Goal: Browse casually: Explore the website without a specific task or goal

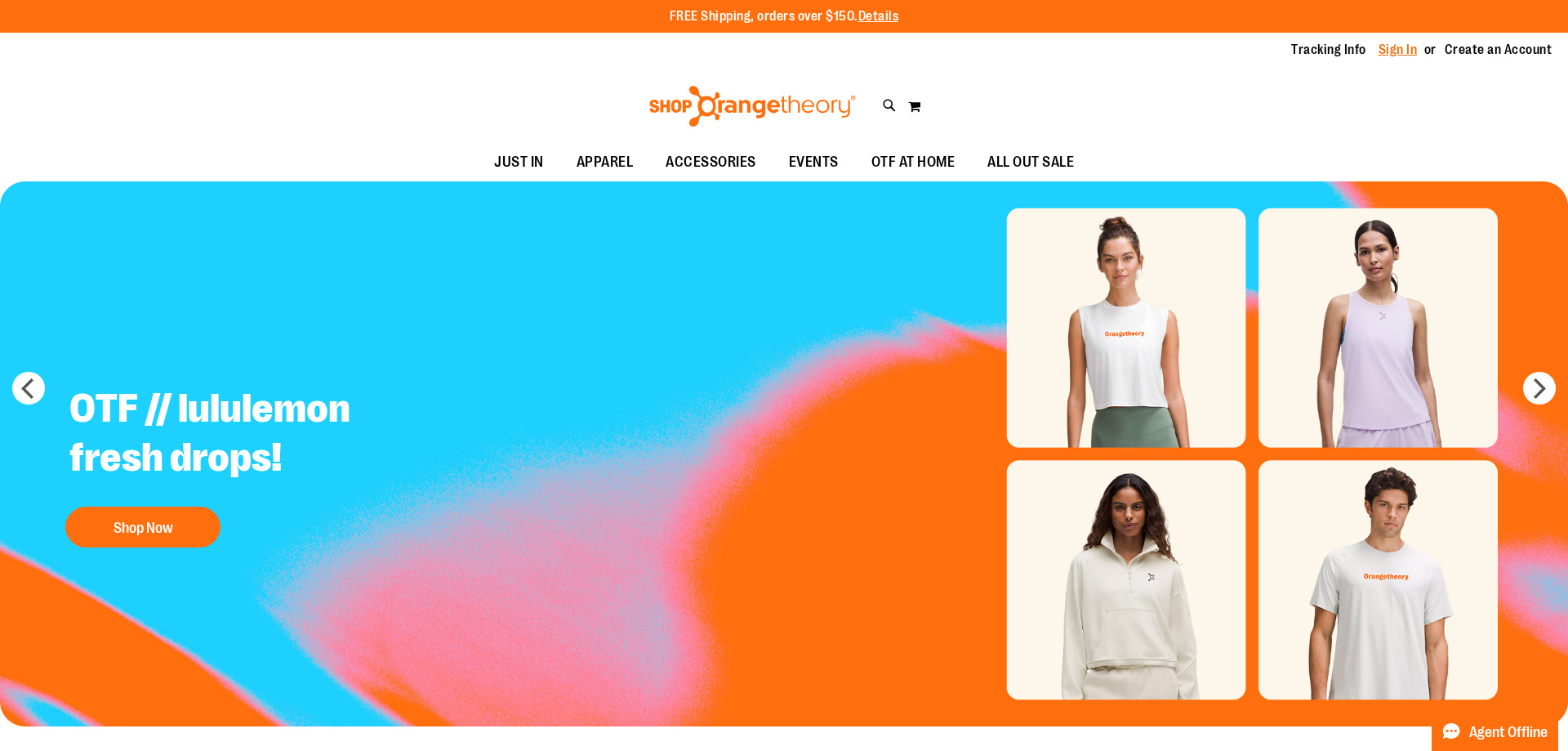
click at [1380, 51] on link "Sign In" at bounding box center [1397, 50] width 39 height 18
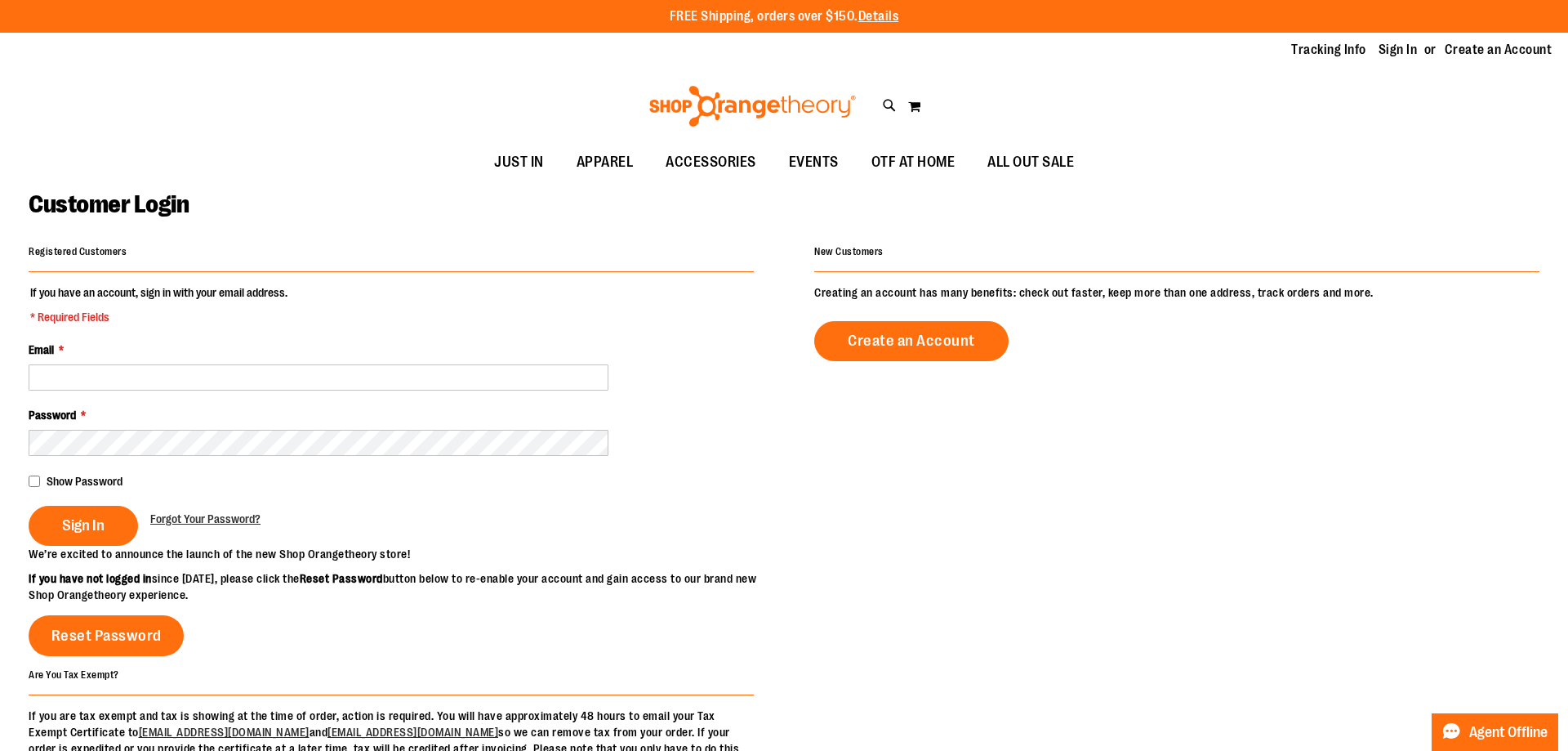
click at [127, 362] on div "Email *" at bounding box center [391, 365] width 725 height 49
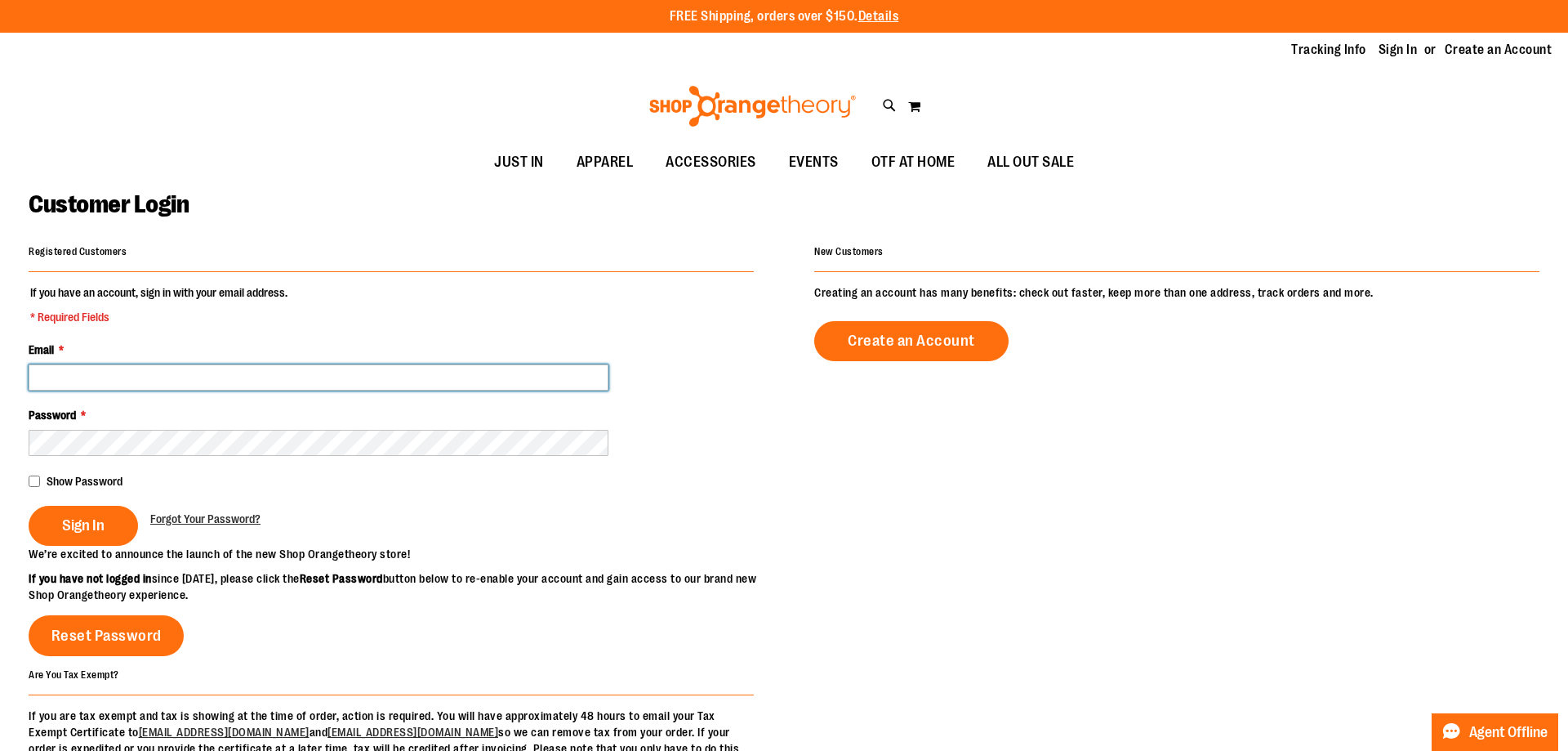
click at [108, 382] on input "Email *" at bounding box center [318, 377] width 580 height 26
type input "**********"
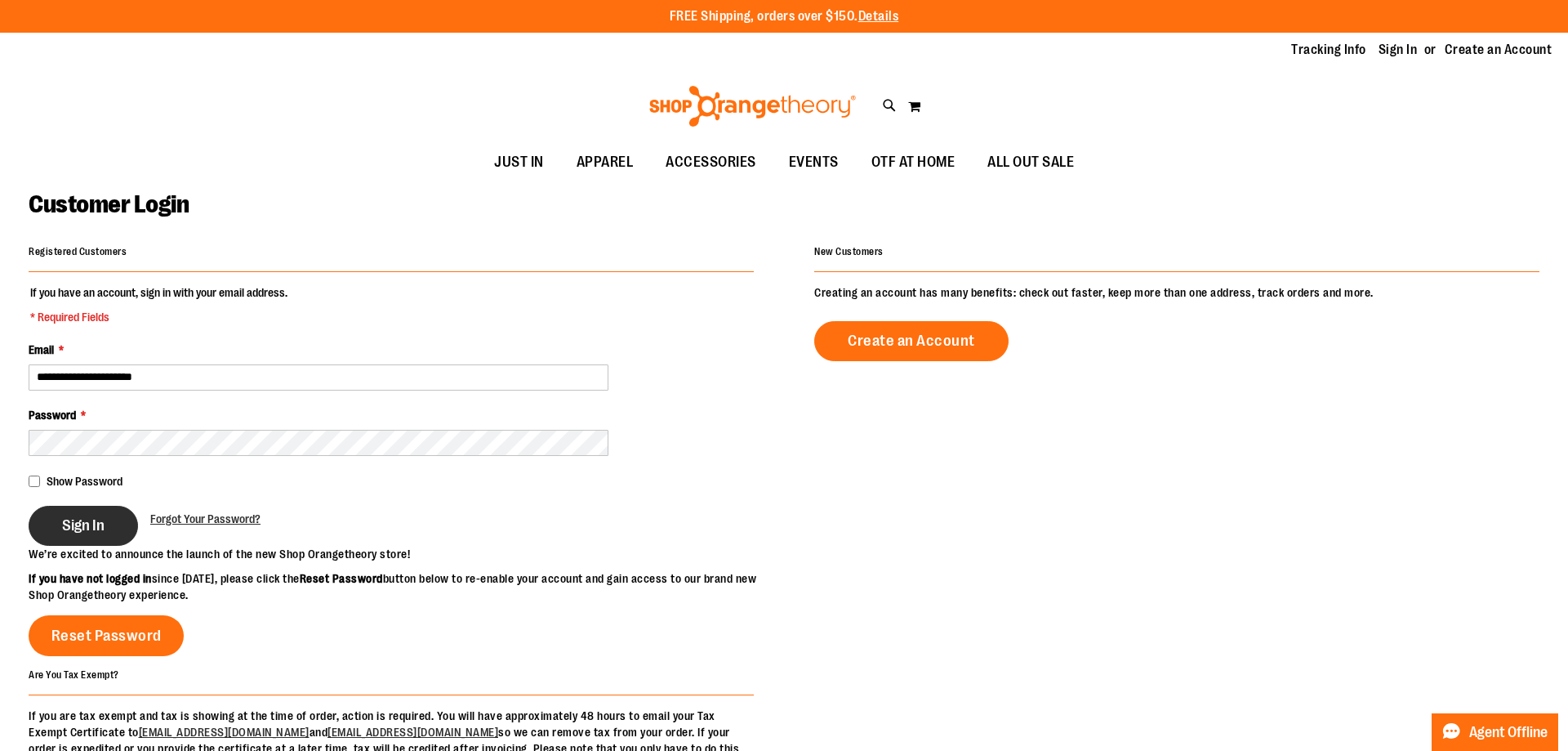
click at [80, 528] on span "Sign In" at bounding box center [83, 525] width 43 height 18
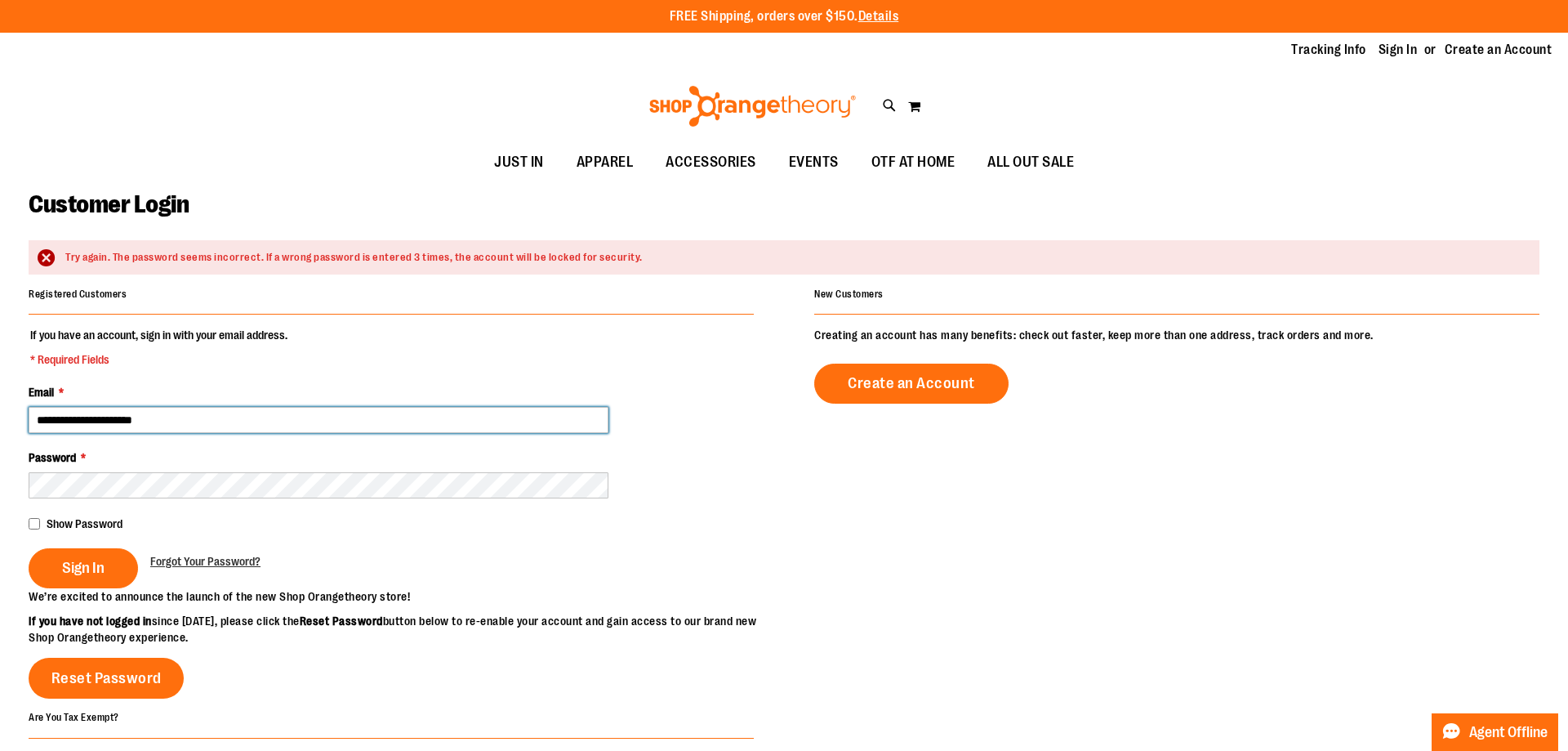
click at [215, 417] on input "**********" at bounding box center [318, 420] width 580 height 26
drag, startPoint x: 0, startPoint y: 393, endPoint x: 0, endPoint y: 381, distance: 12.0
click at [29, 407] on input "**********" at bounding box center [318, 420] width 580 height 26
type input "**********"
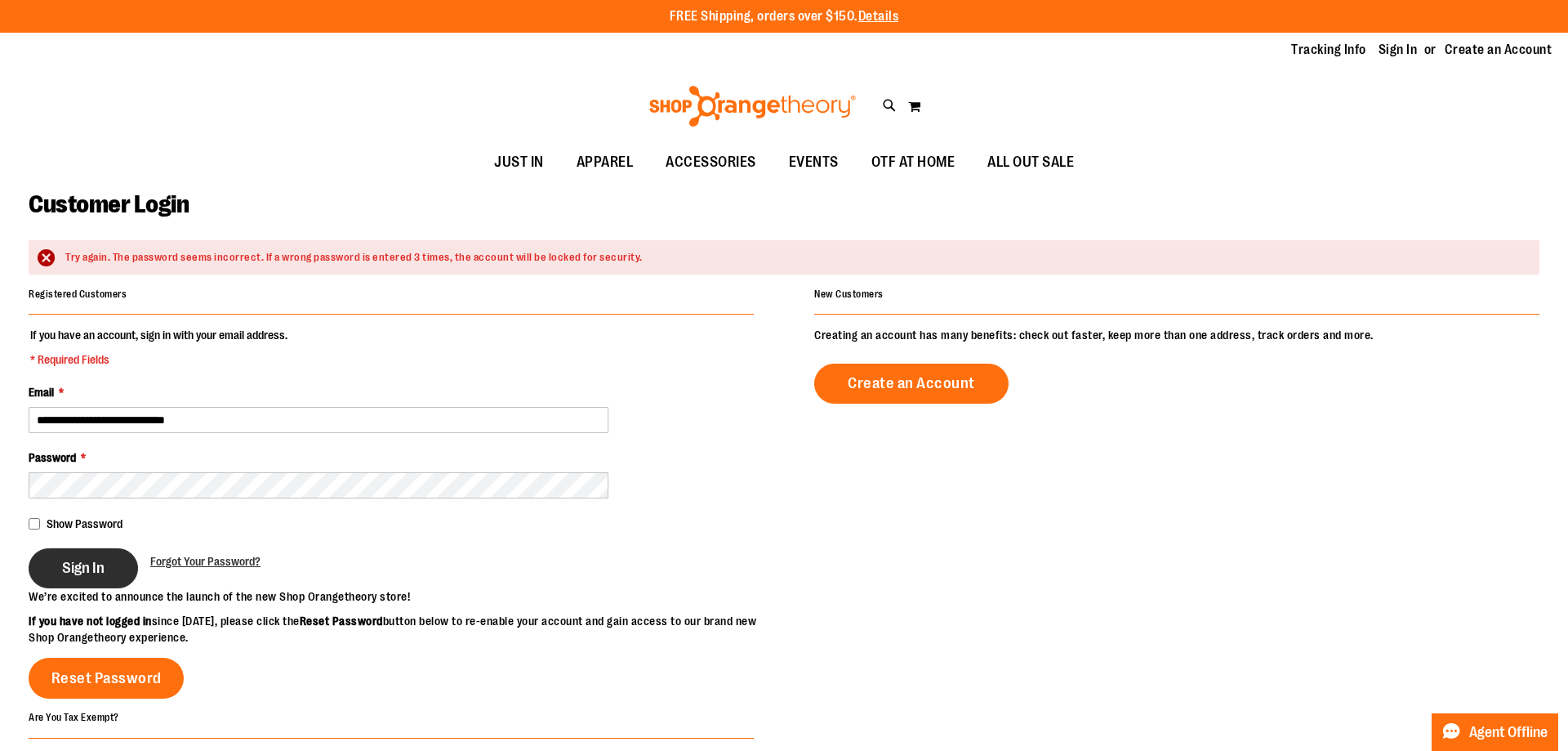
click at [104, 573] on span "Sign In" at bounding box center [83, 568] width 43 height 18
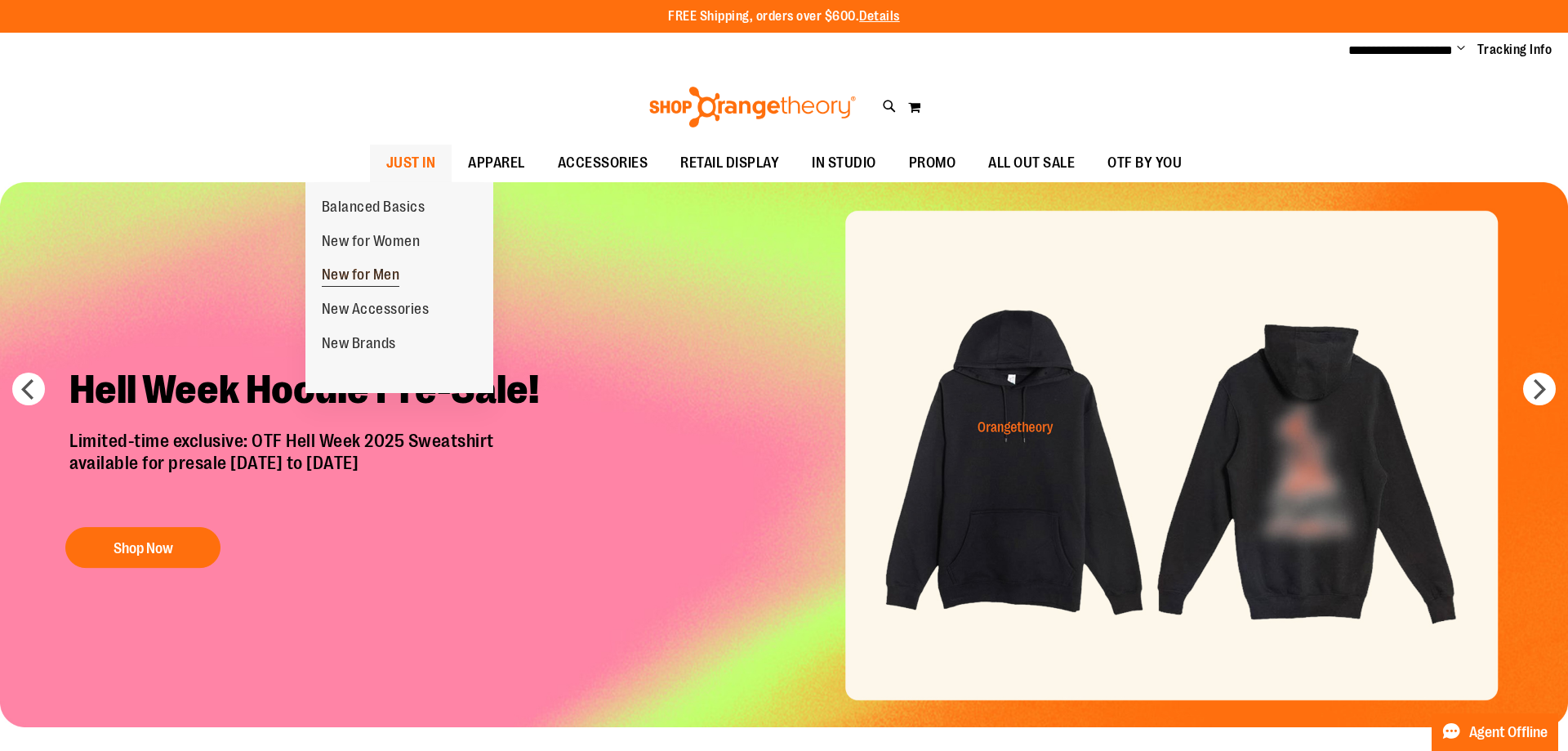
click at [392, 278] on span "New for Men" at bounding box center [361, 277] width 79 height 21
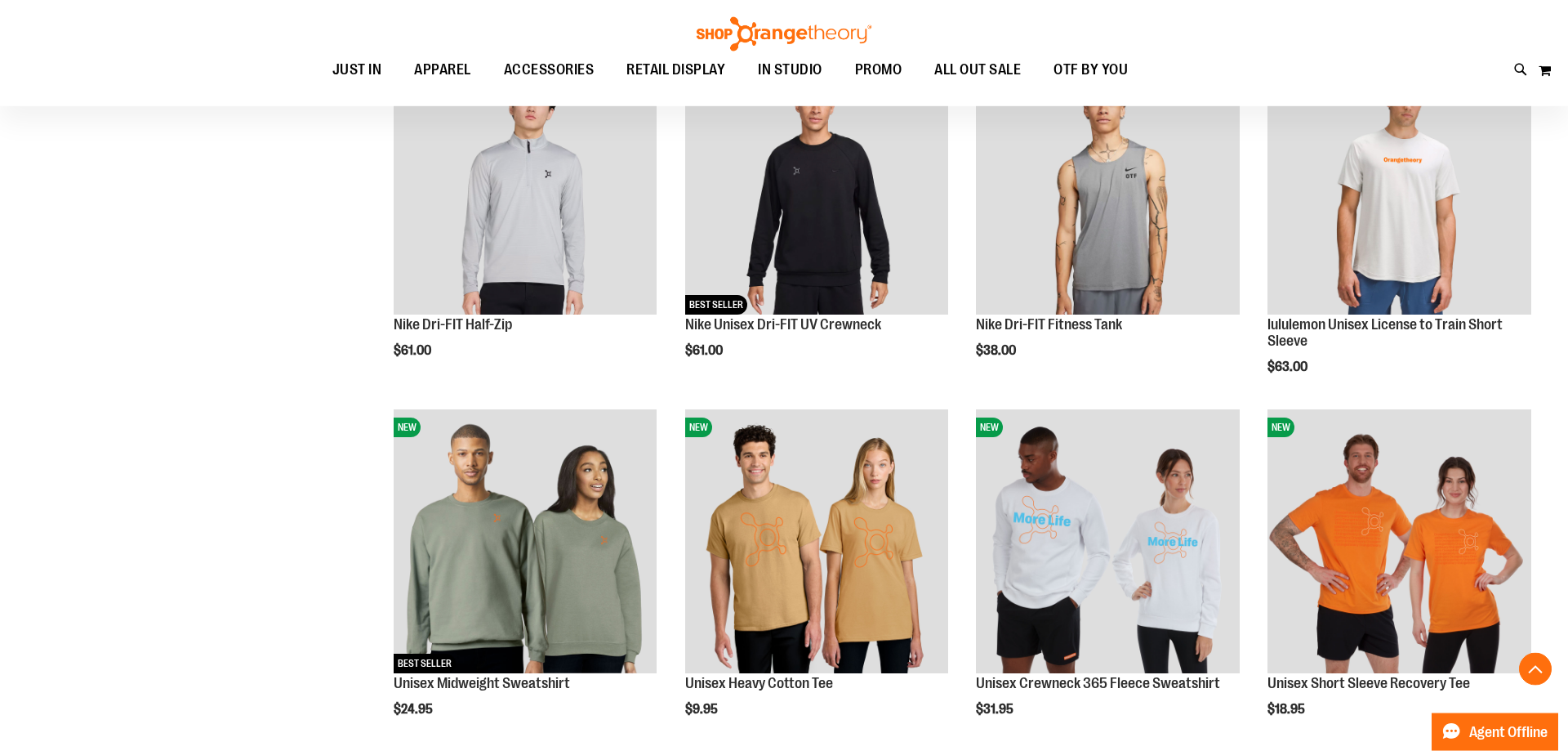
scroll to position [647, 0]
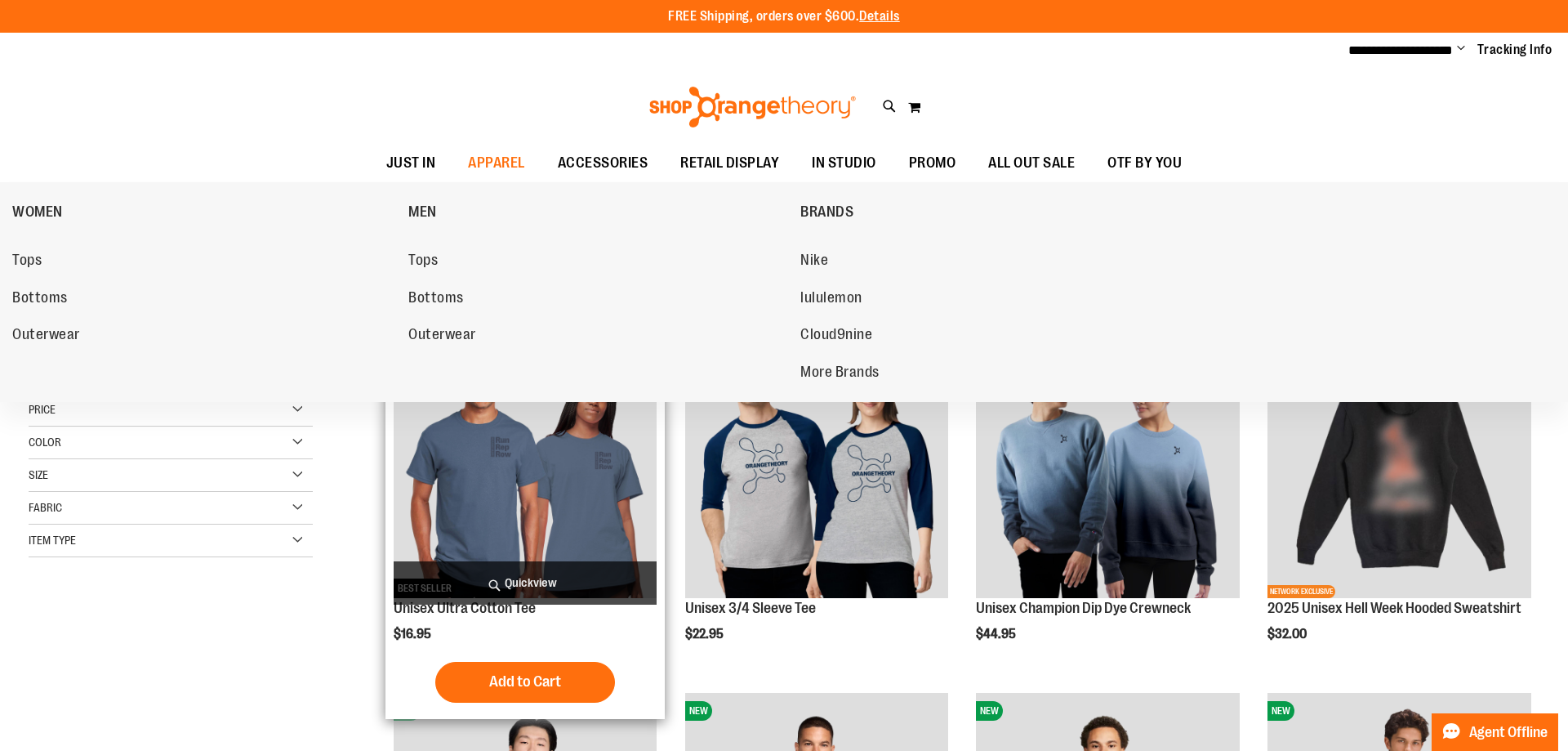
click at [452, 336] on span "Outerwear" at bounding box center [442, 336] width 68 height 21
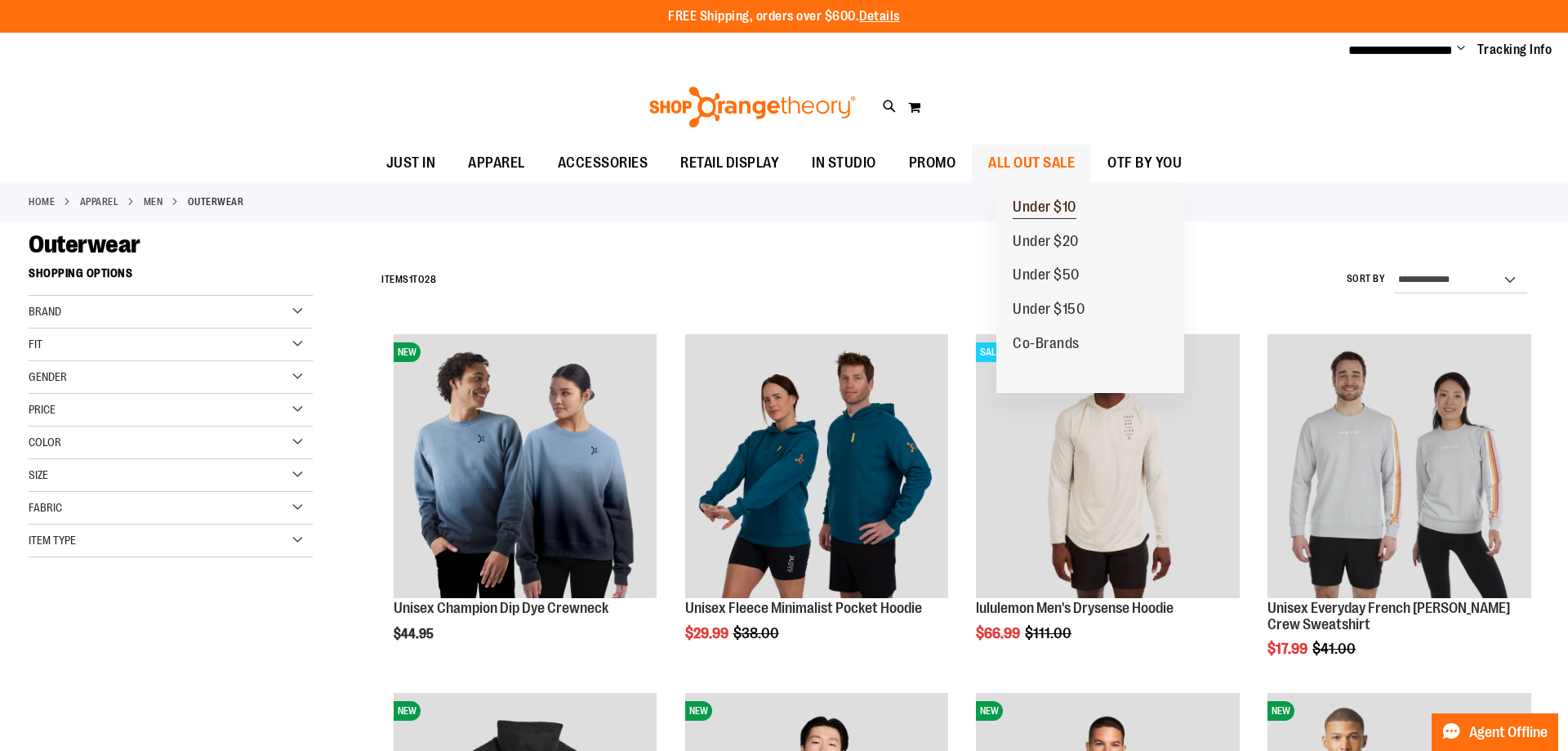
click at [1058, 212] on span "Under $10" at bounding box center [1044, 209] width 64 height 21
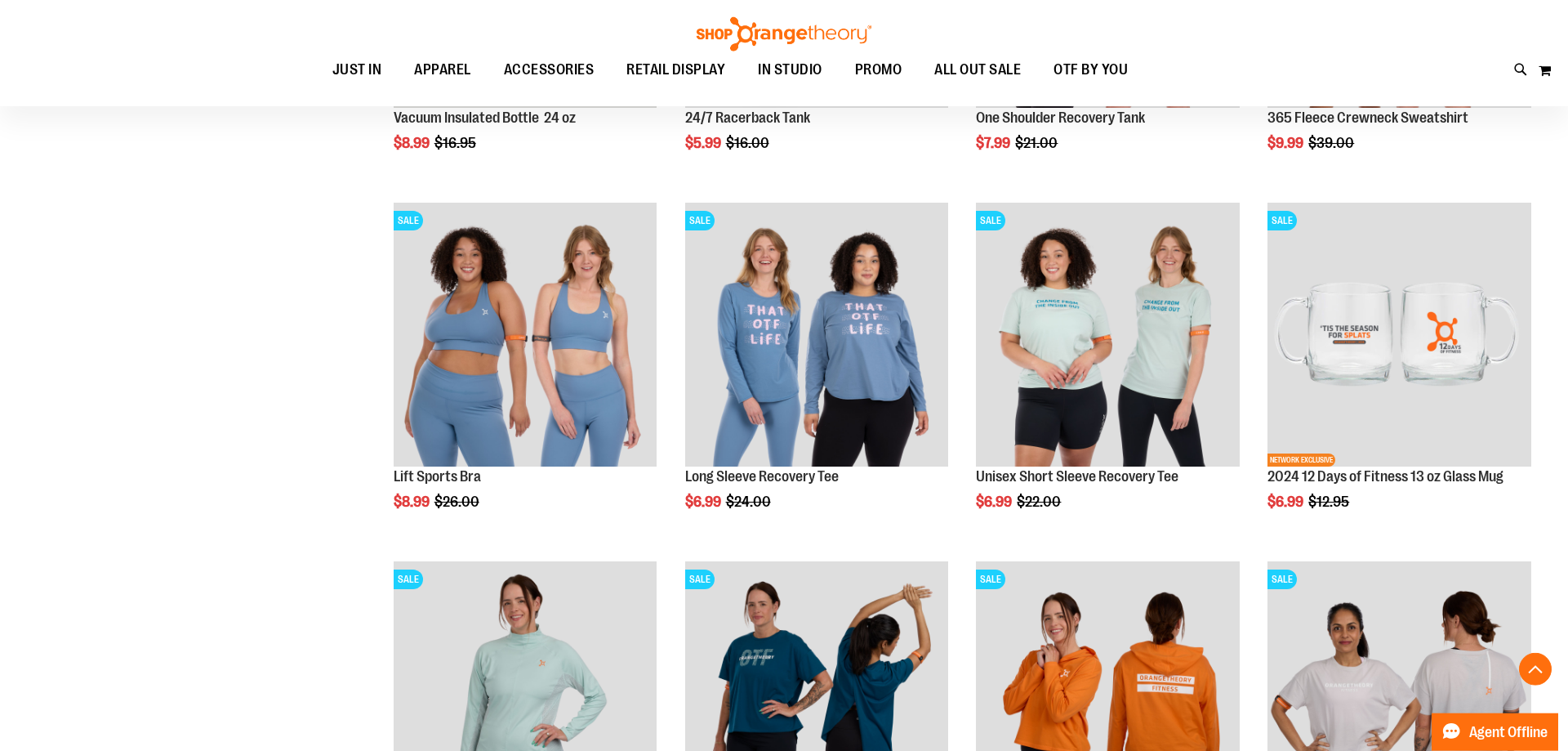
scroll to position [500, 0]
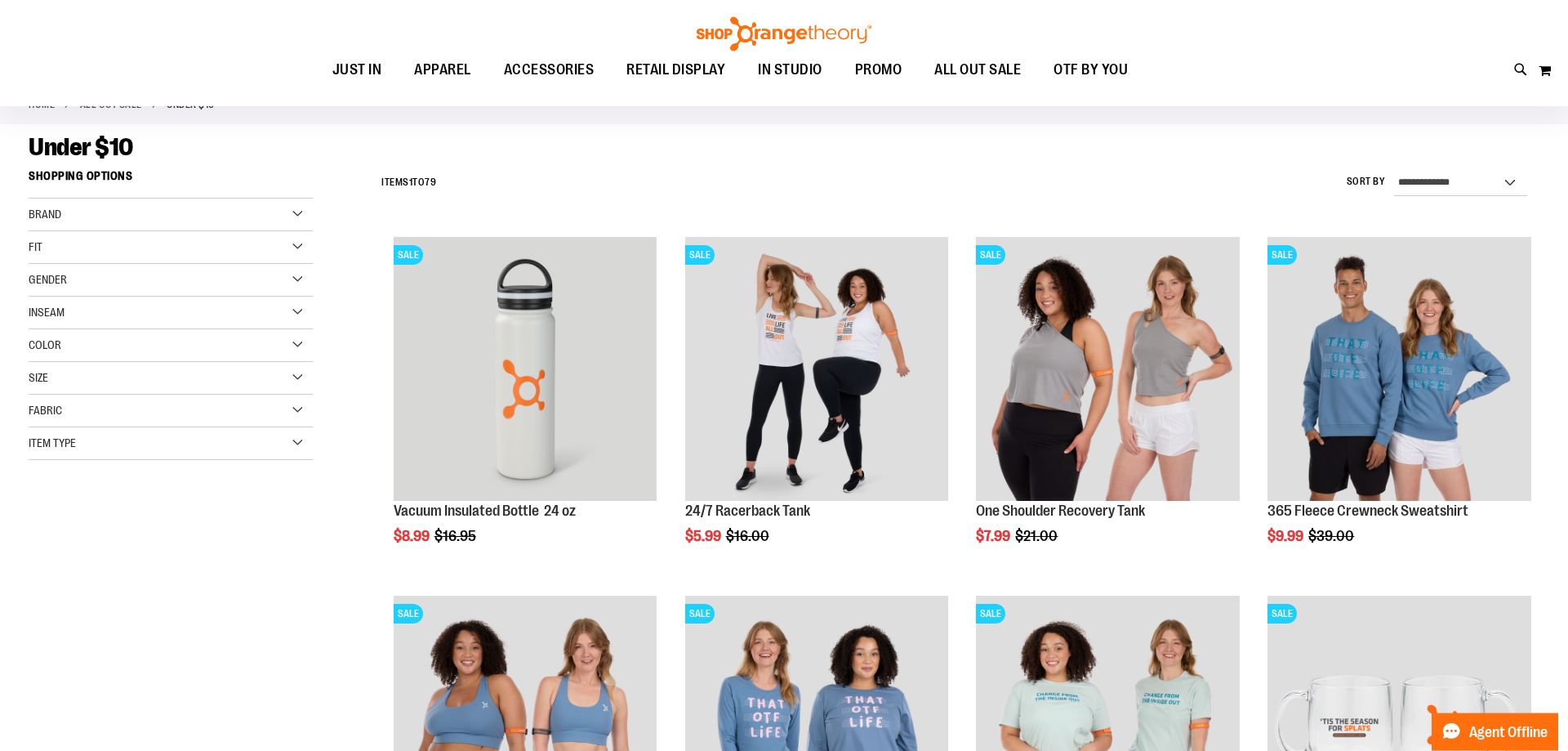
scroll to position [97, 0]
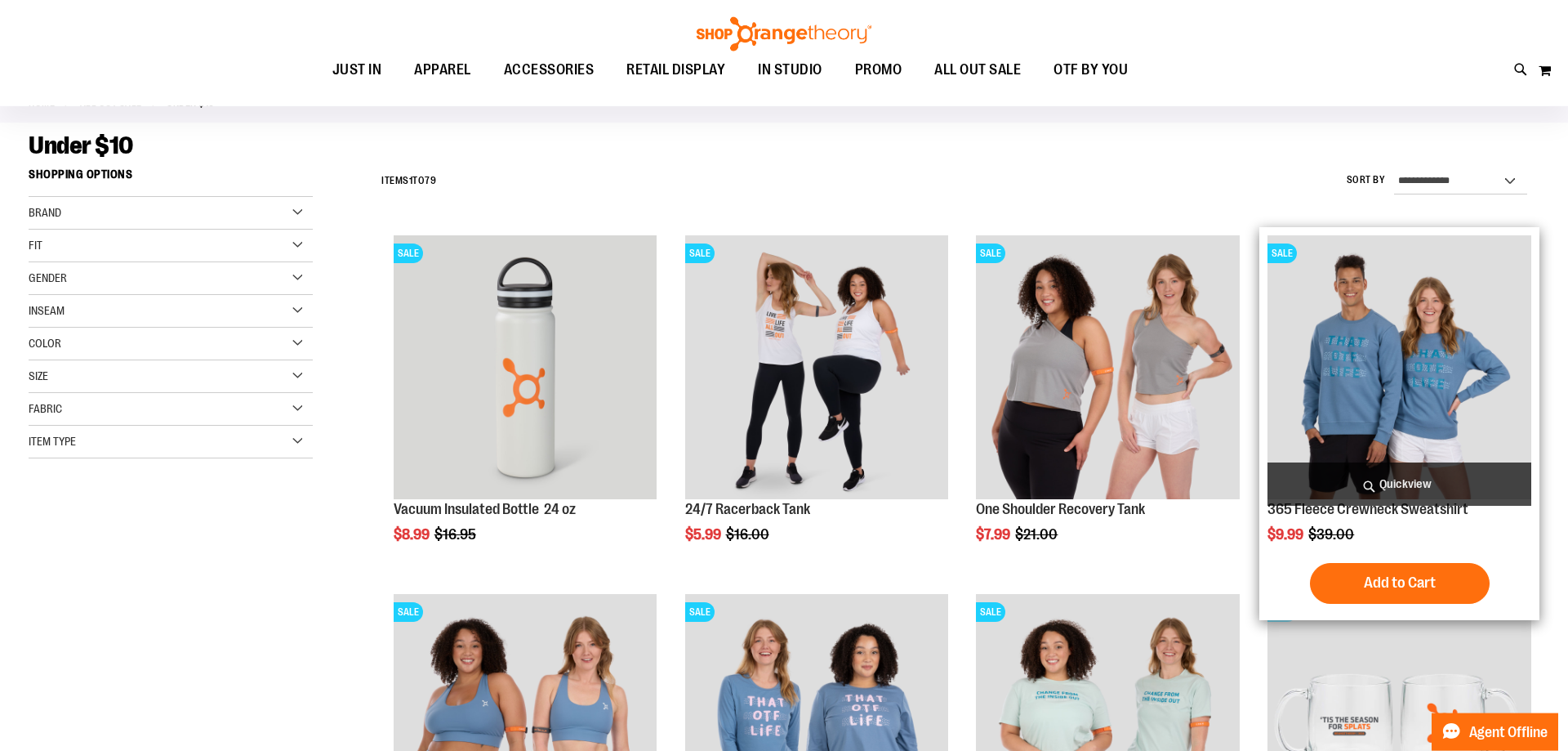
click at [1371, 383] on img "product" at bounding box center [1398, 366] width 263 height 264
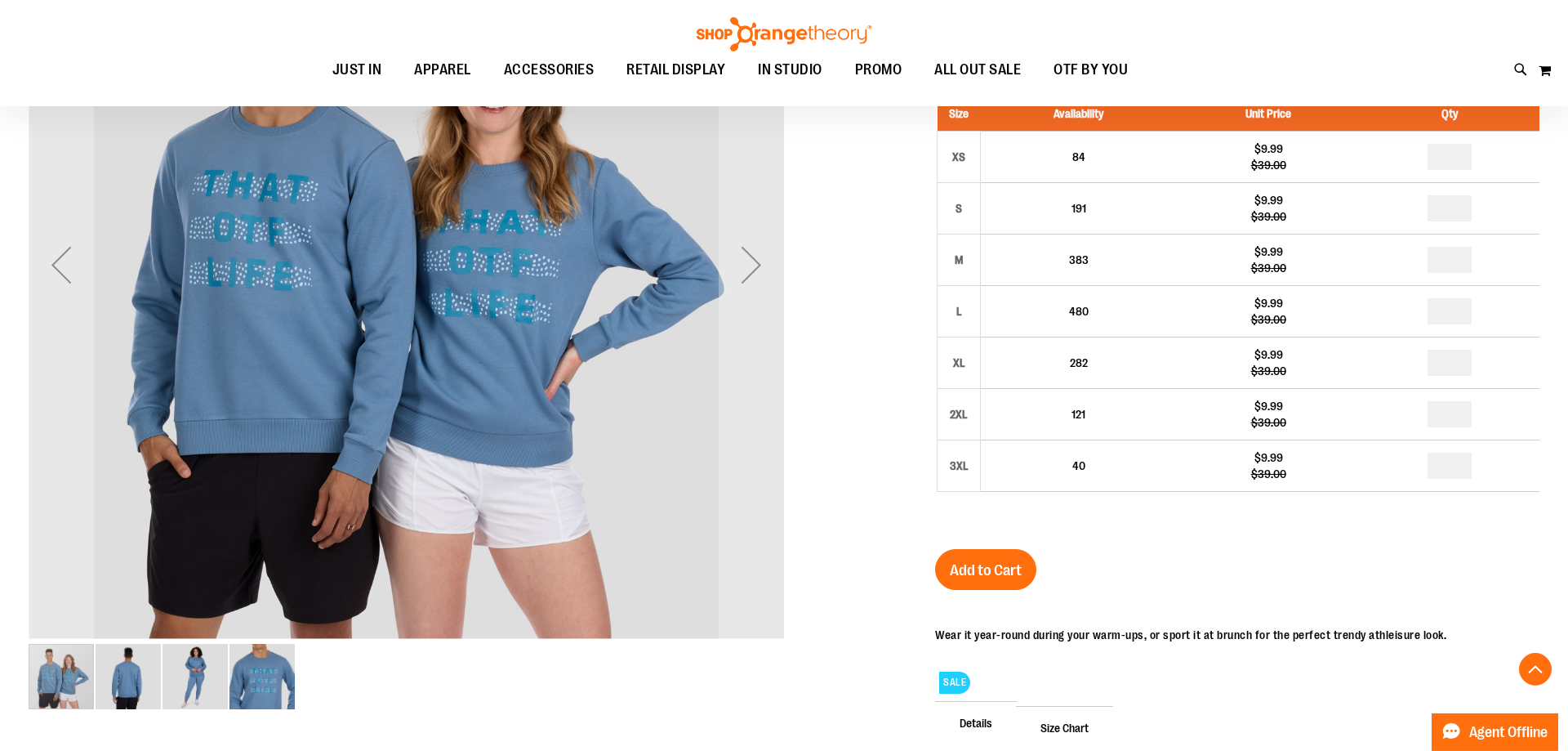
scroll to position [326, 0]
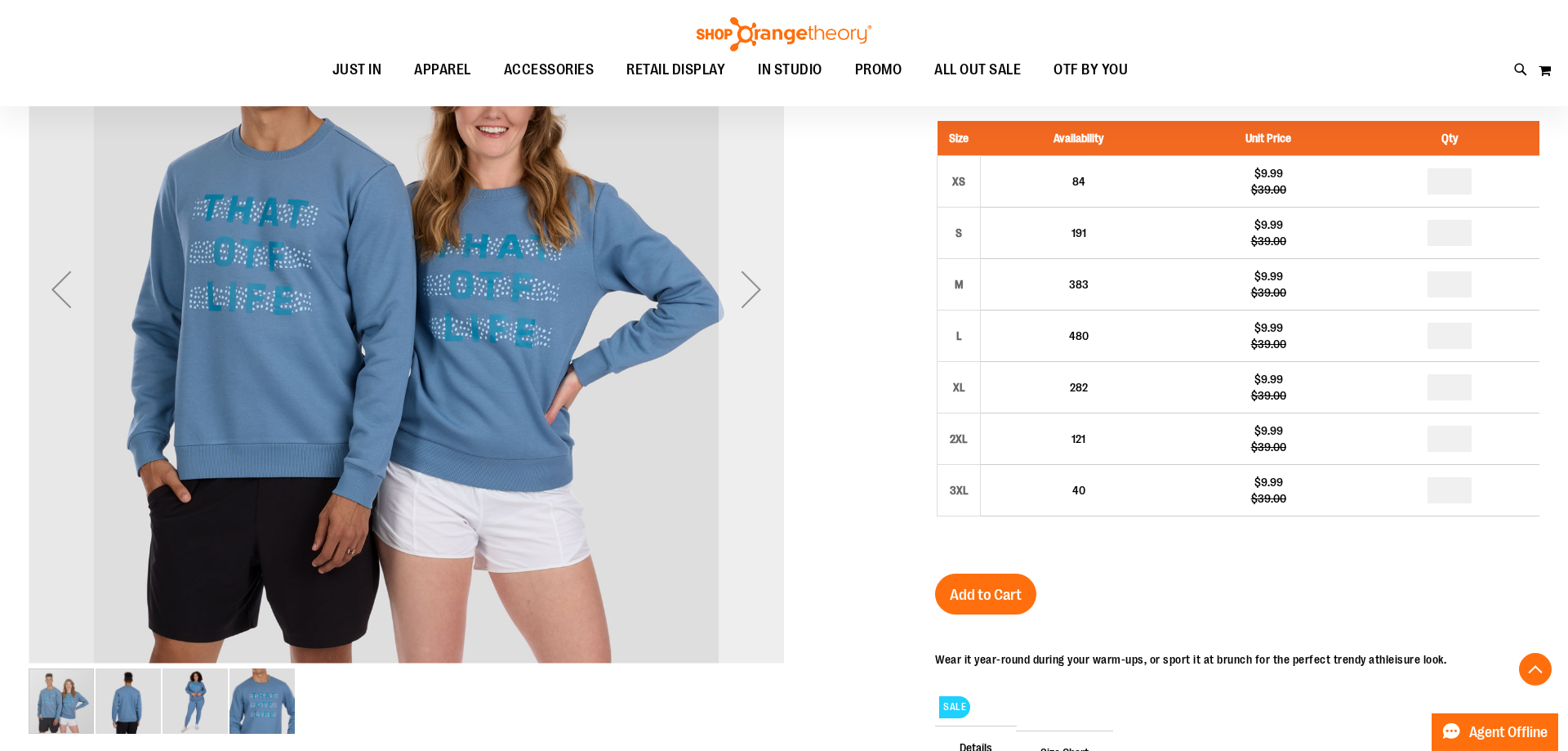
click at [754, 287] on div "Next" at bounding box center [752, 289] width 66 height 66
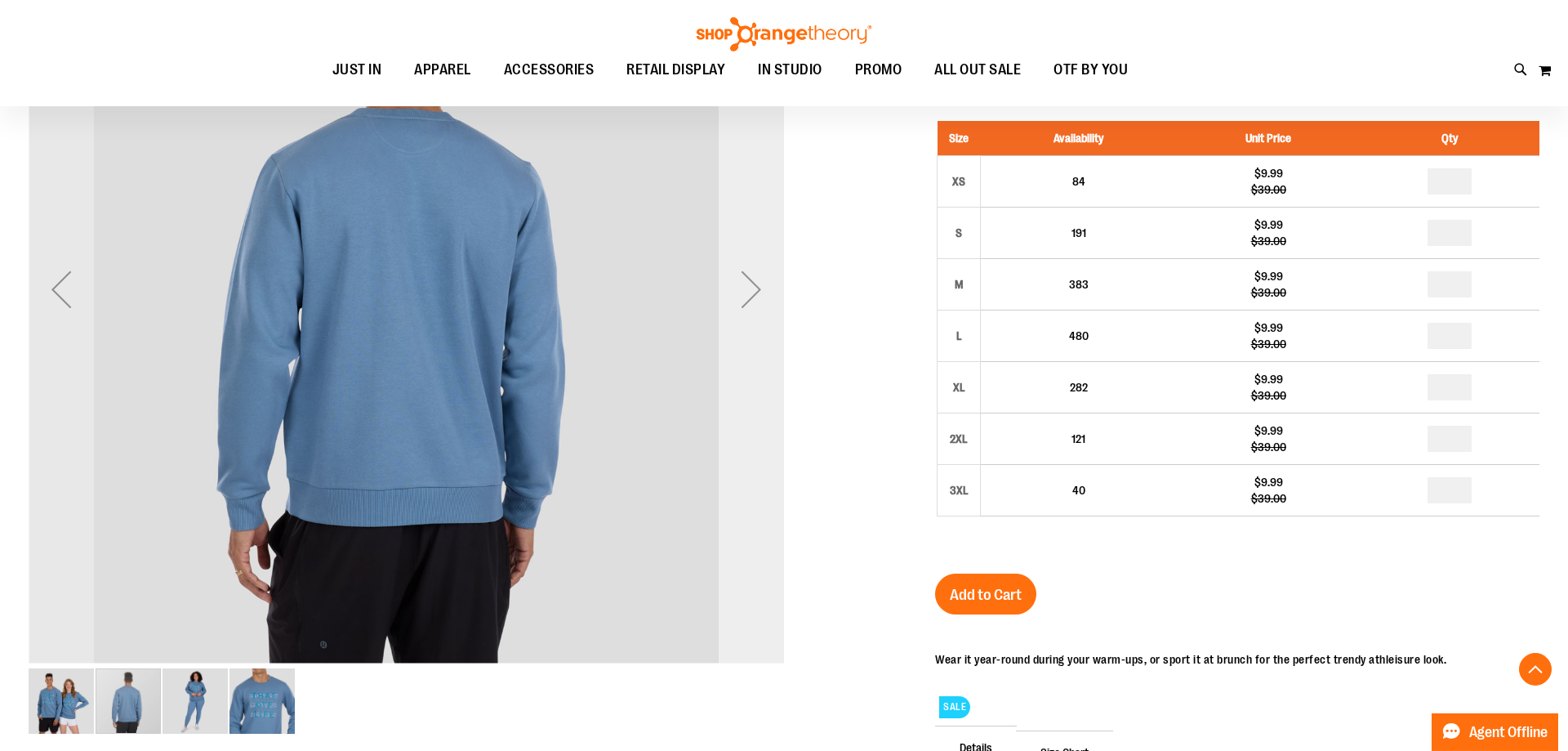
click at [754, 287] on div "Next" at bounding box center [752, 289] width 66 height 66
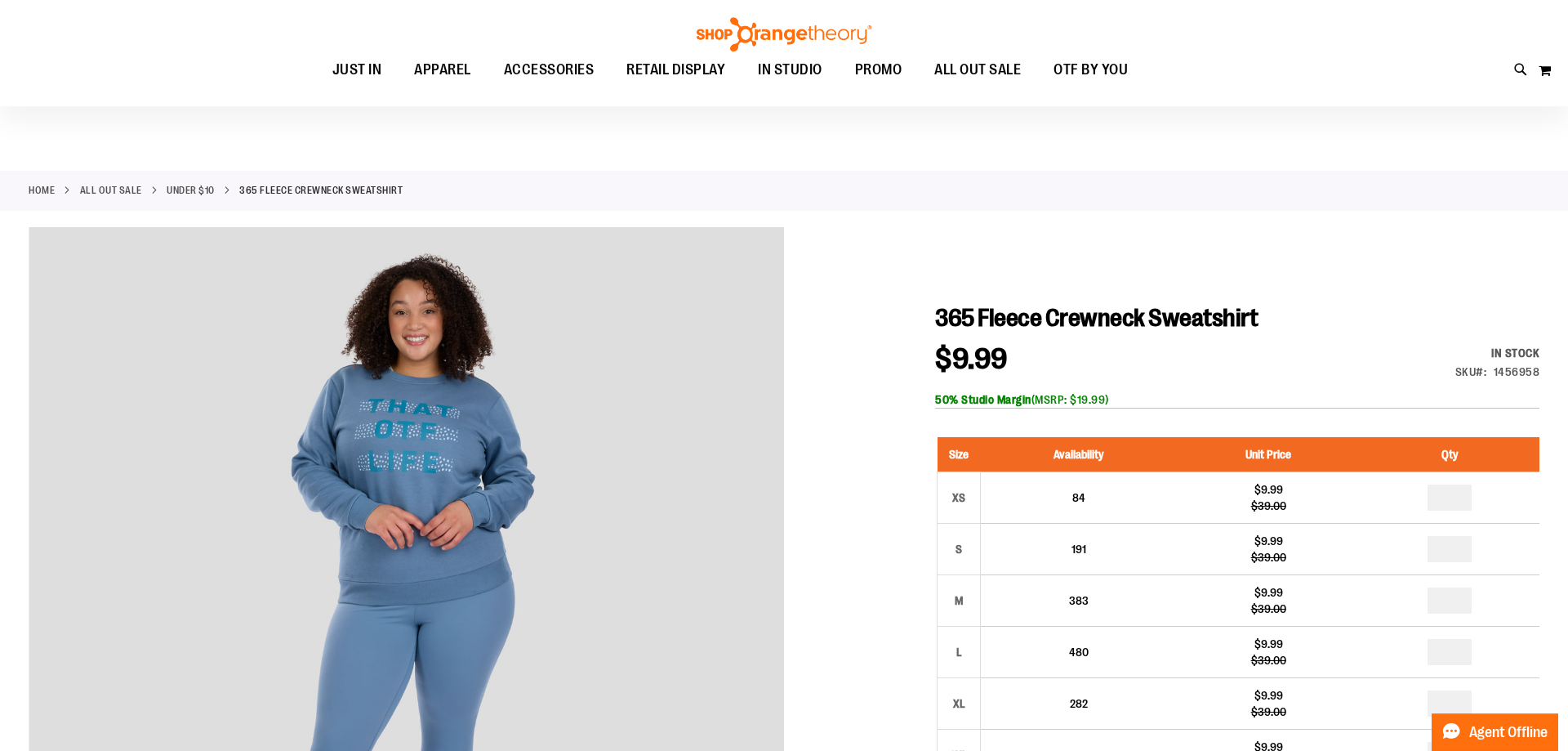
scroll to position [0, 0]
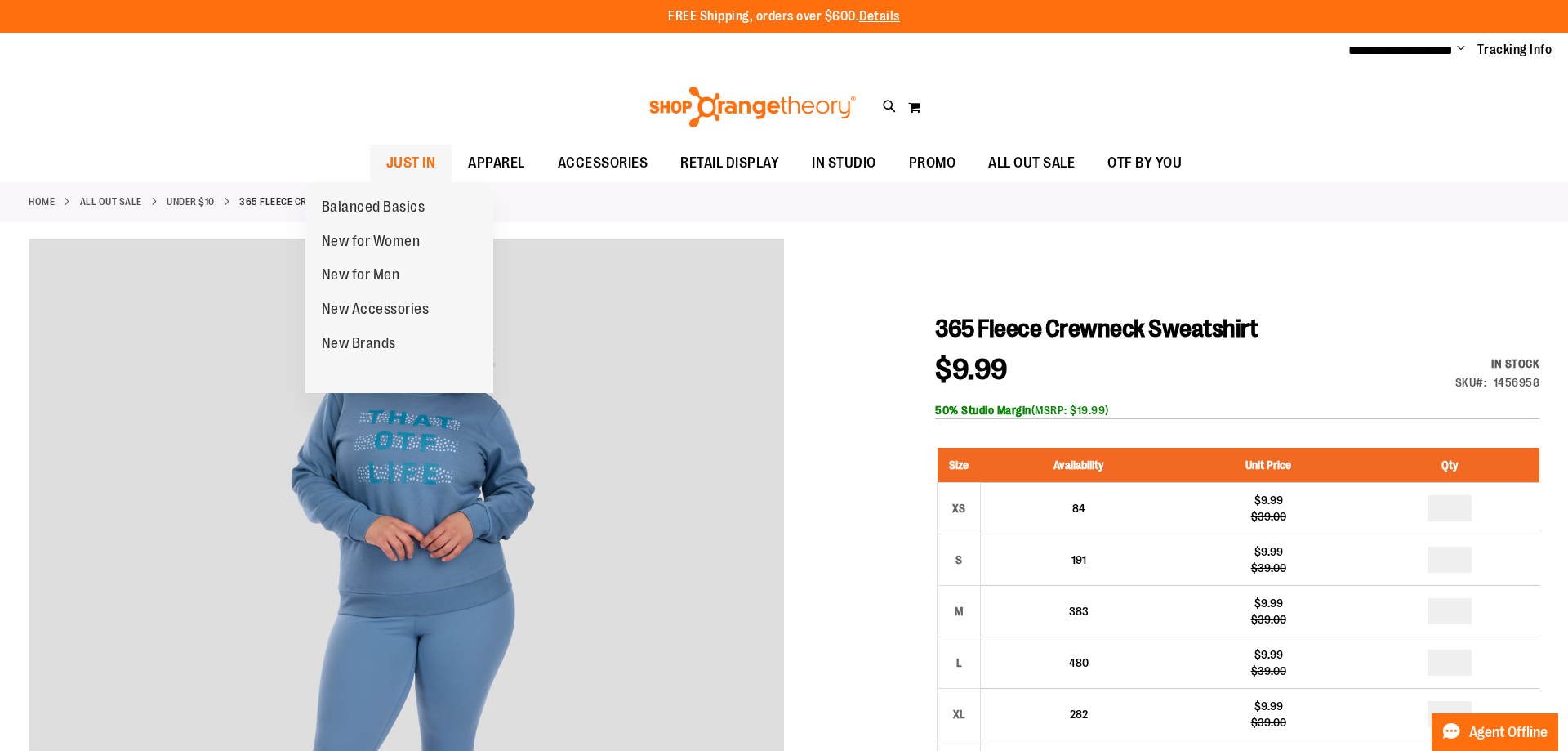
click at [386, 166] on span "JUST IN" at bounding box center [411, 162] width 50 height 37
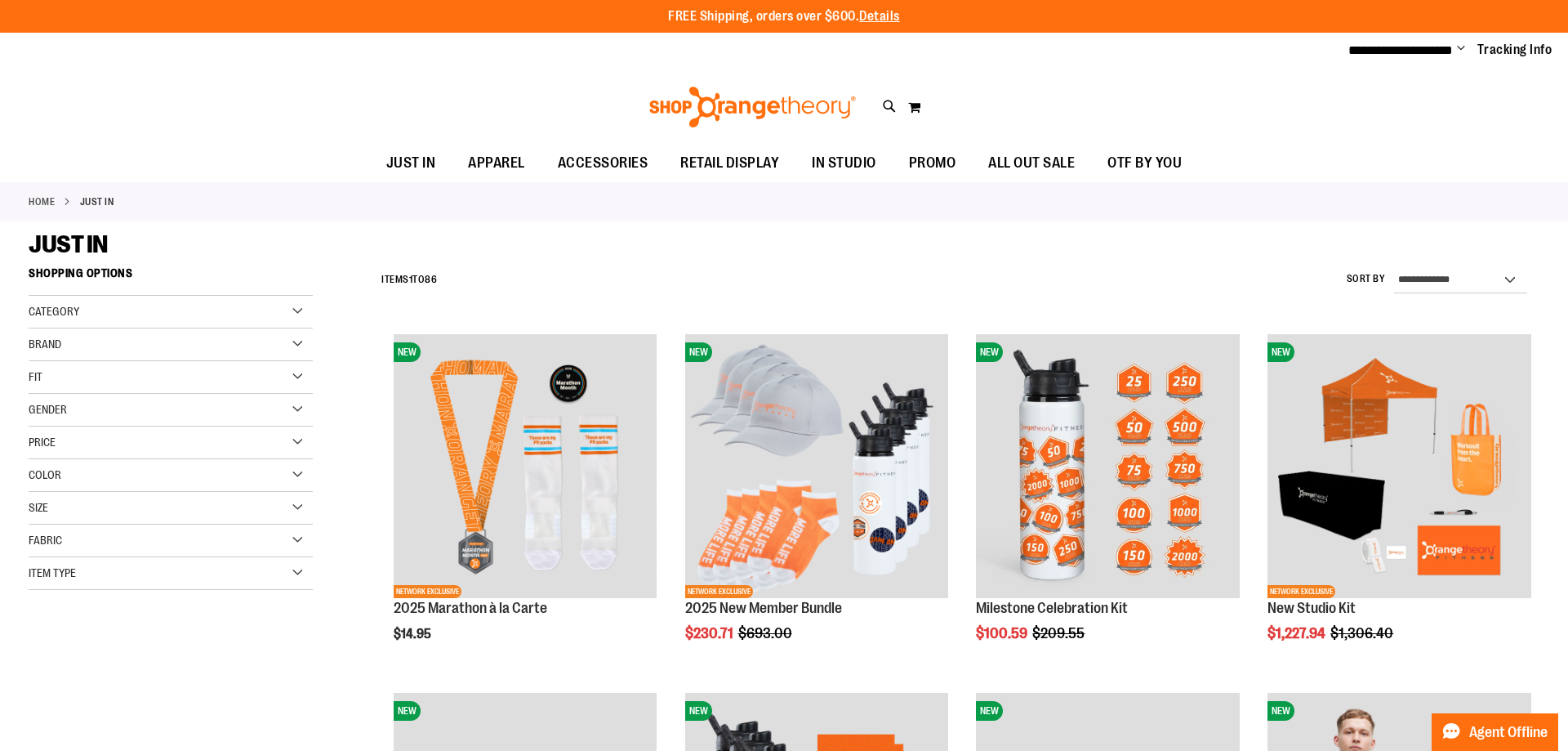
click at [746, 98] on img at bounding box center [752, 106] width 212 height 41
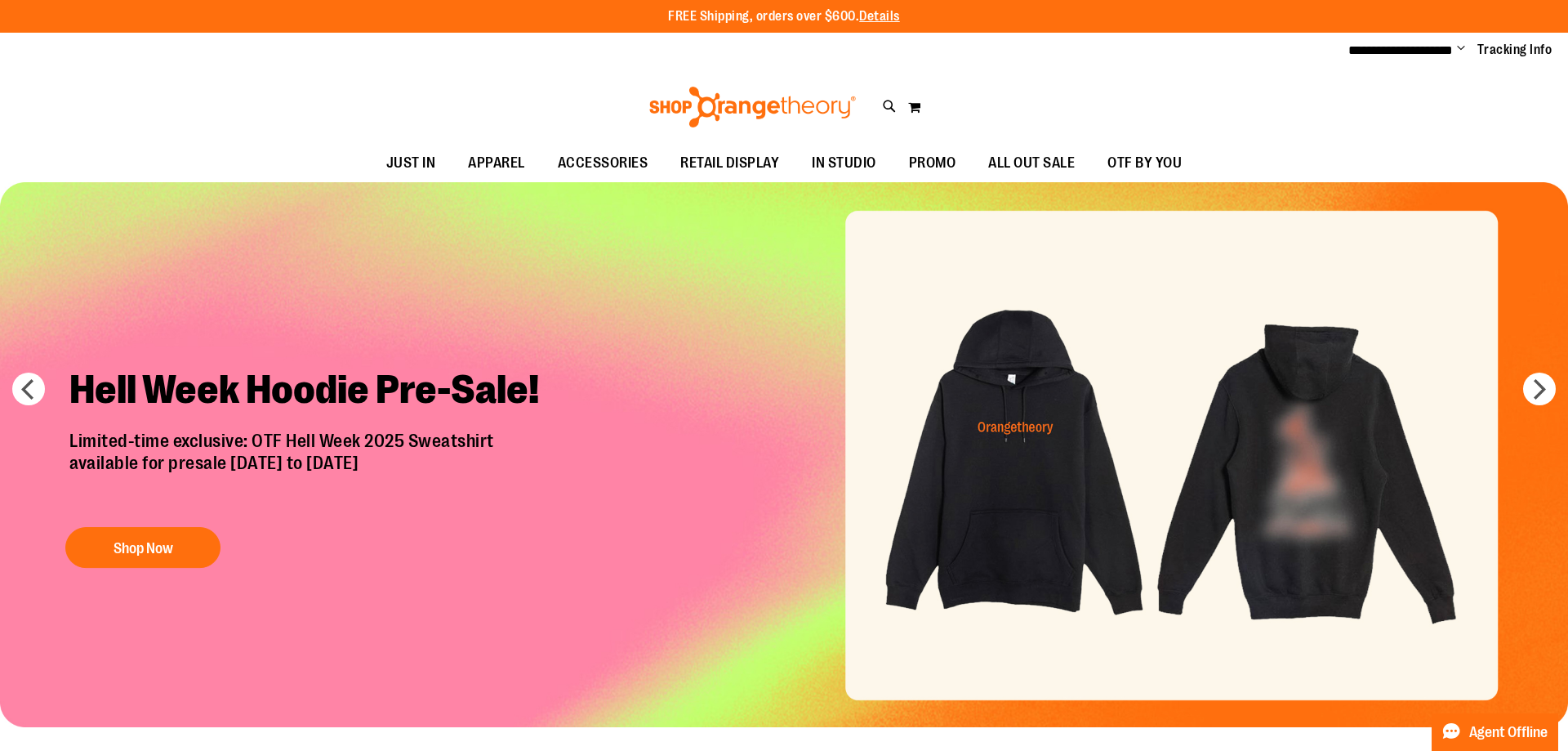
click at [1140, 483] on img "Slide 1 of 7" at bounding box center [784, 455] width 1568 height 545
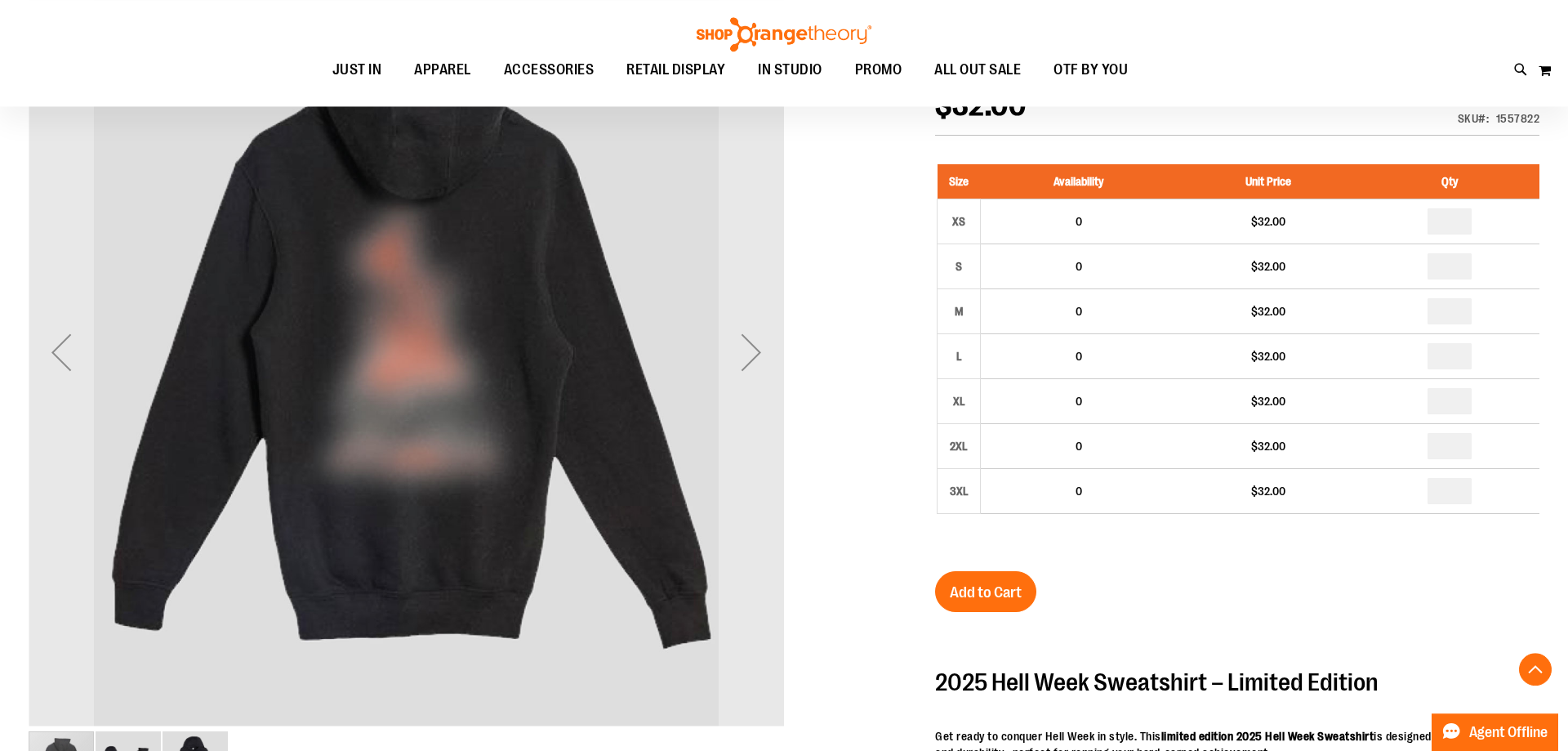
scroll to position [279, 0]
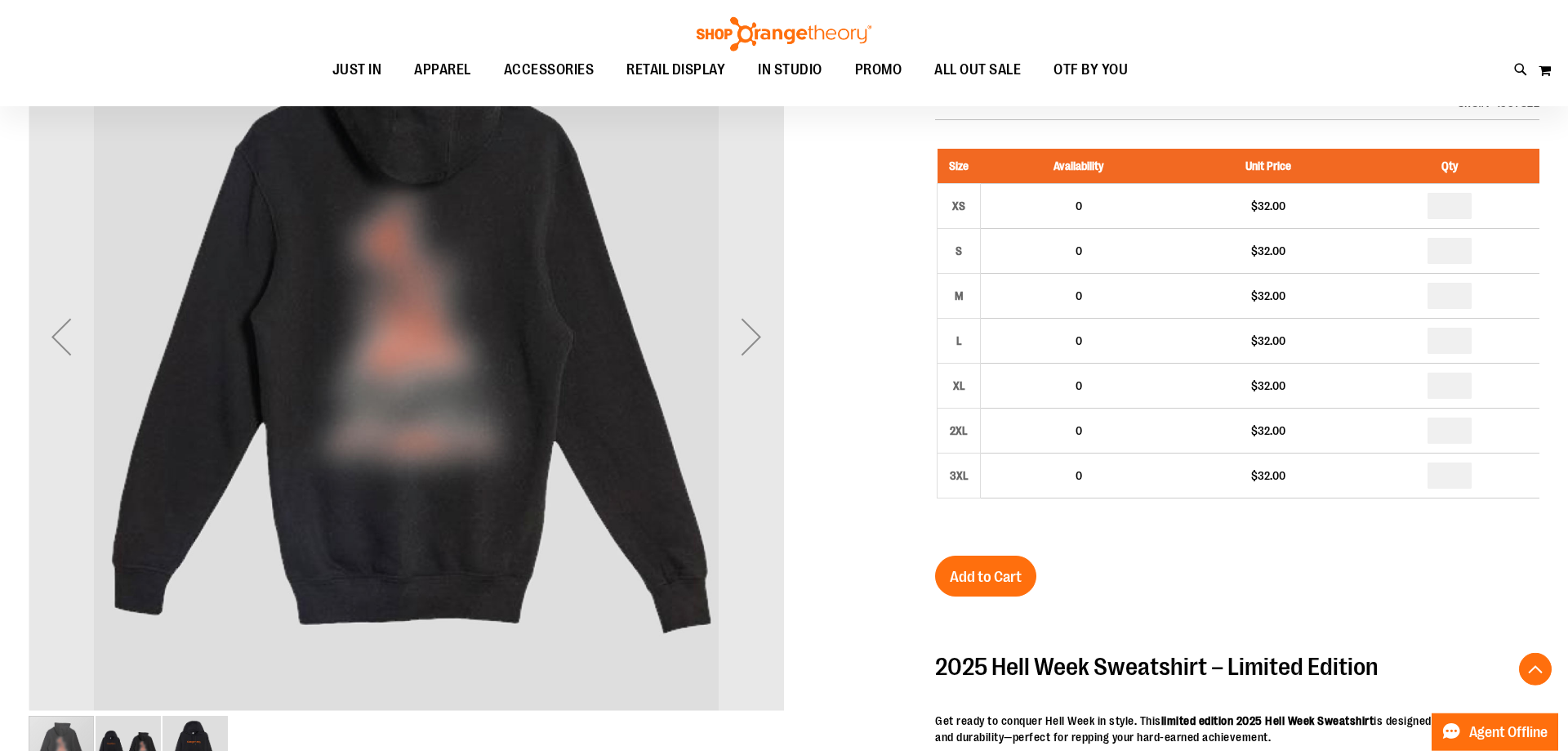
click at [404, 401] on img "carousel" at bounding box center [407, 332] width 756 height 756
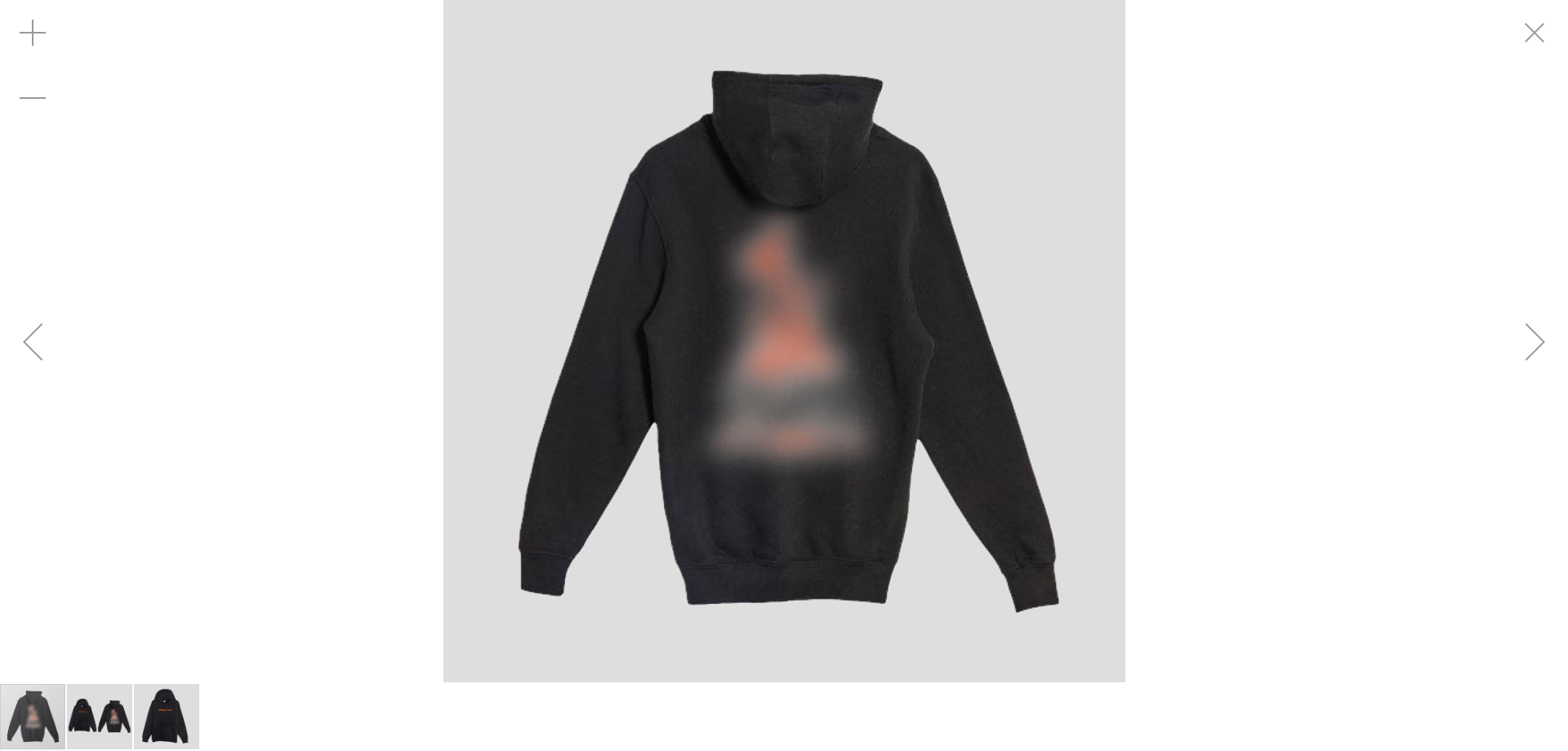
click at [1525, 350] on div "Next" at bounding box center [1535, 341] width 66 height 66
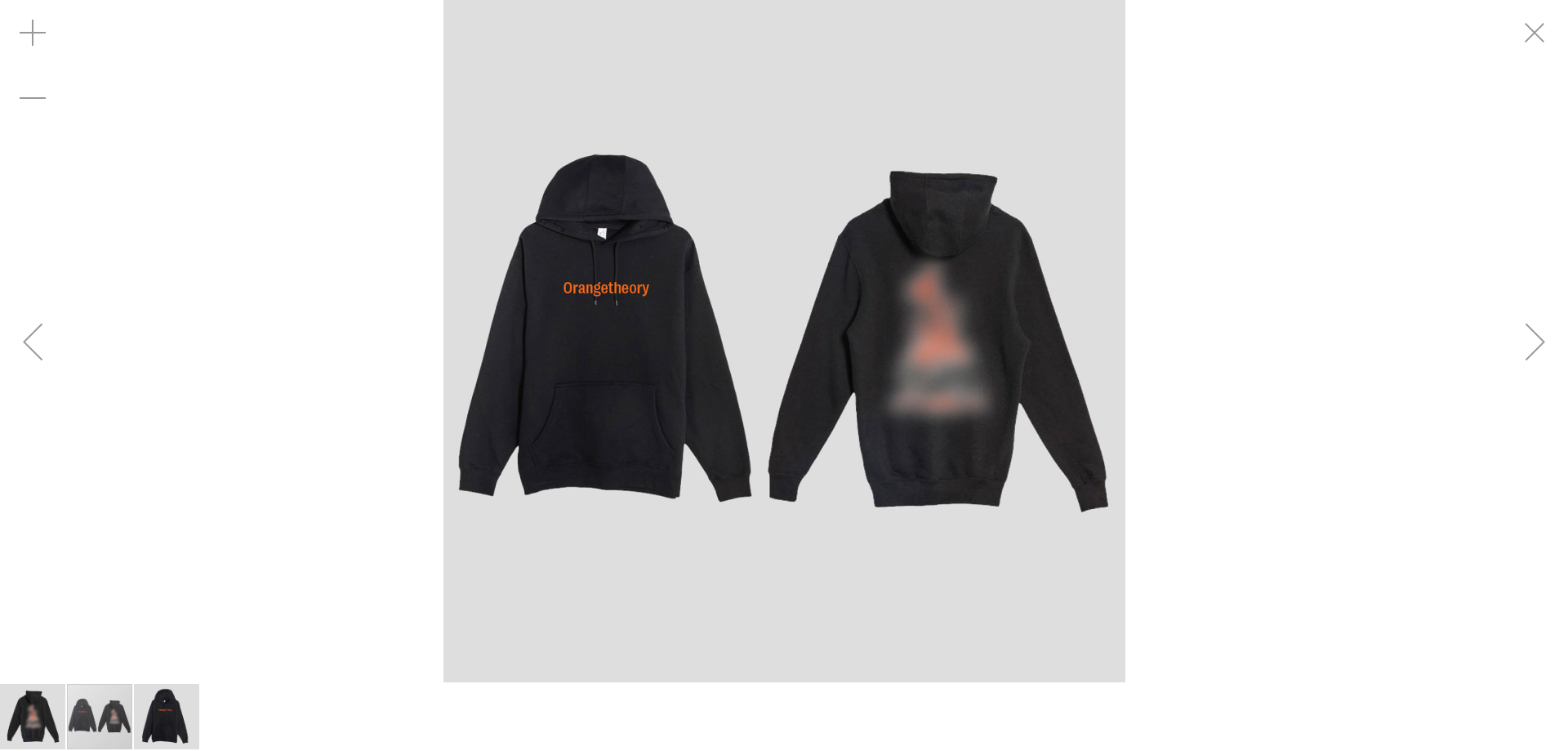
click at [1525, 350] on div "Next" at bounding box center [1535, 341] width 66 height 66
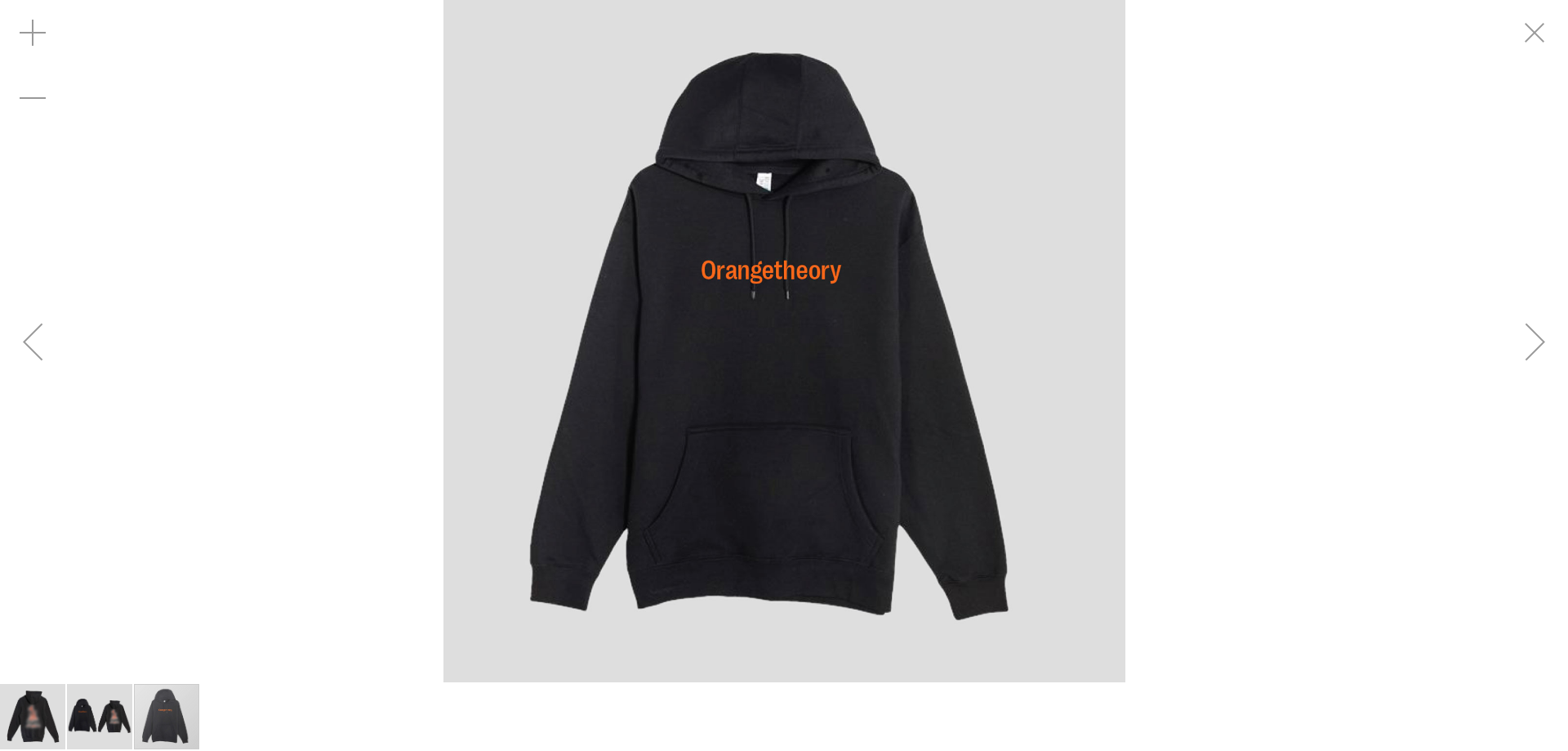
click at [1541, 24] on div "Exit fullscreen" at bounding box center [1535, 33] width 66 height 66
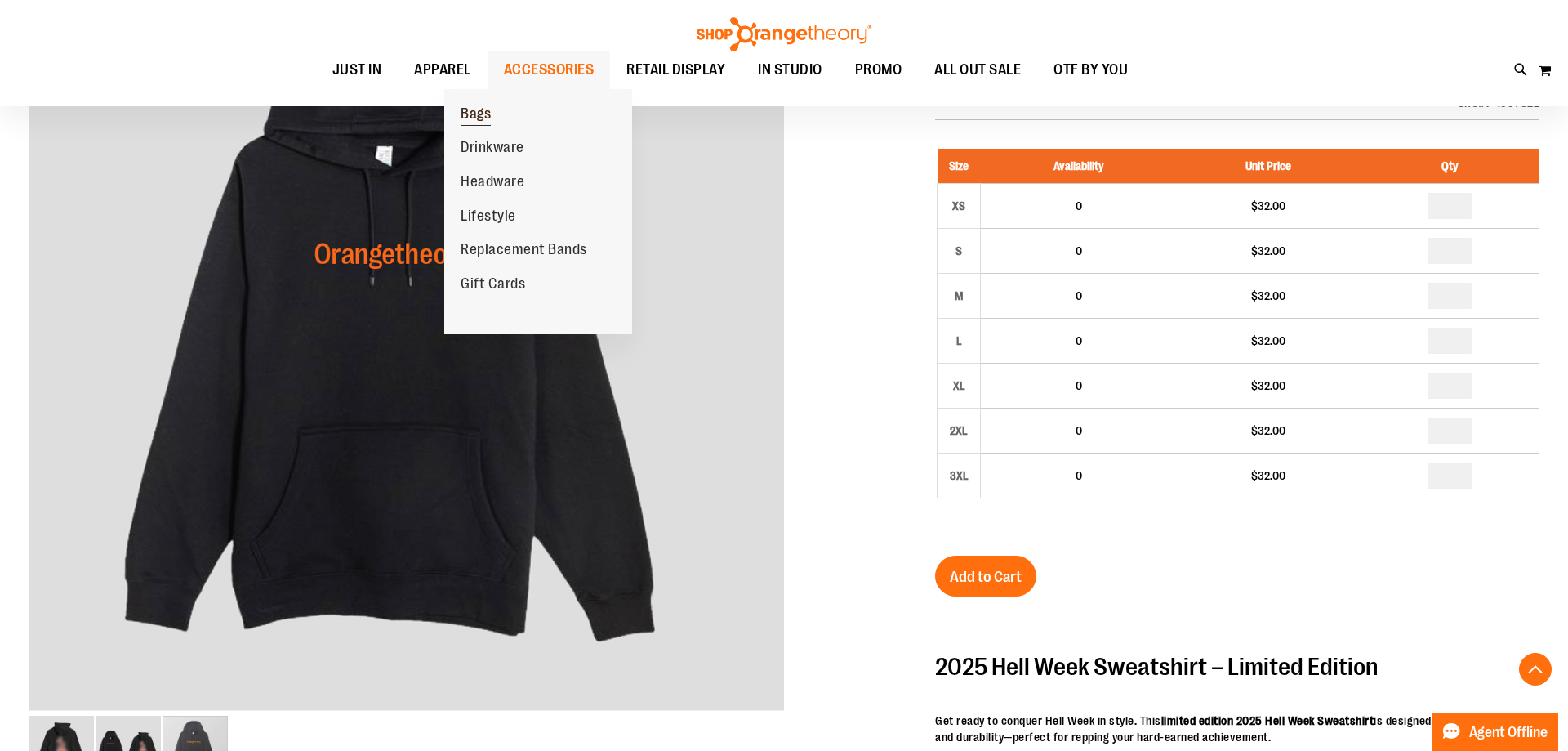
click at [476, 115] on span "Bags" at bounding box center [475, 115] width 30 height 21
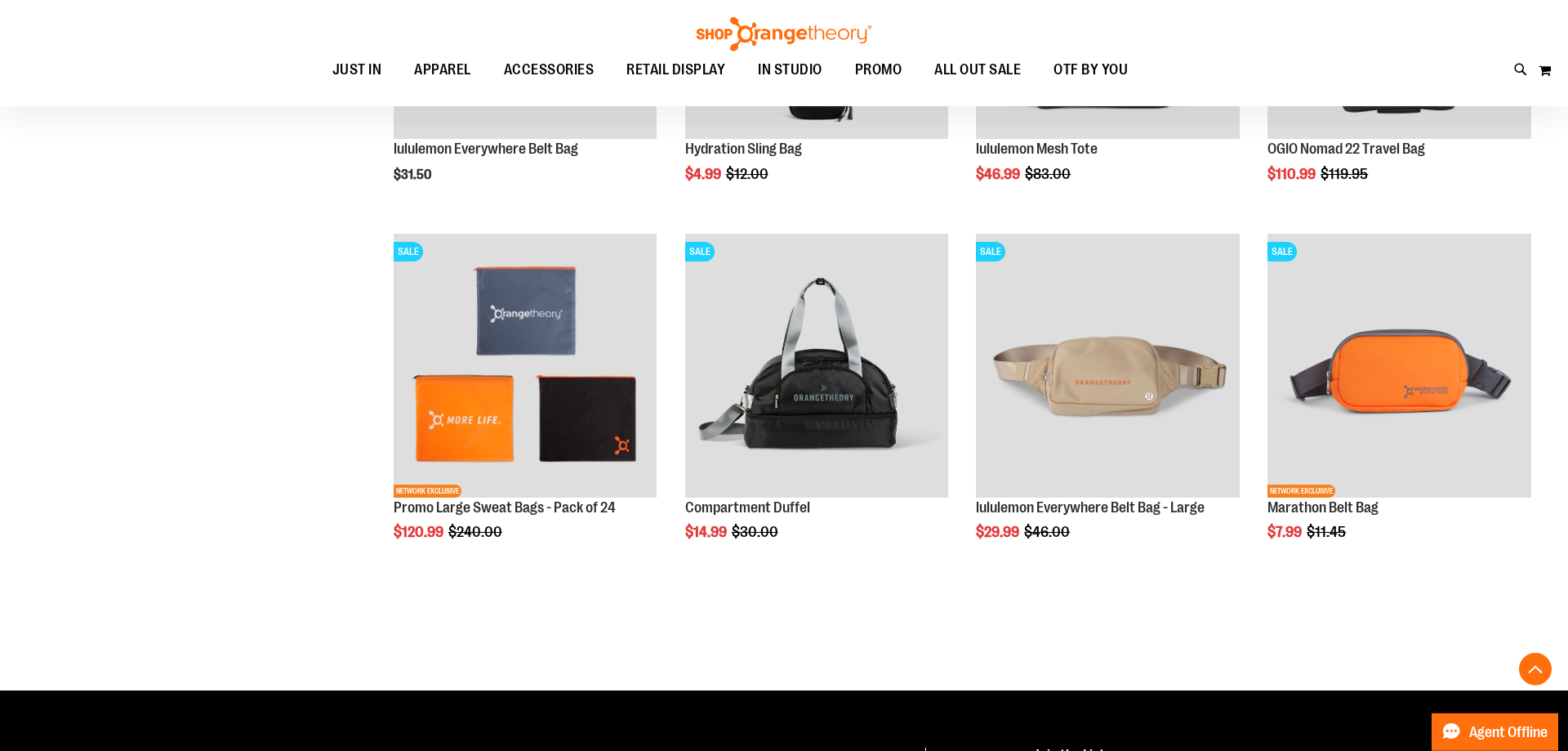
scroll to position [1505, 0]
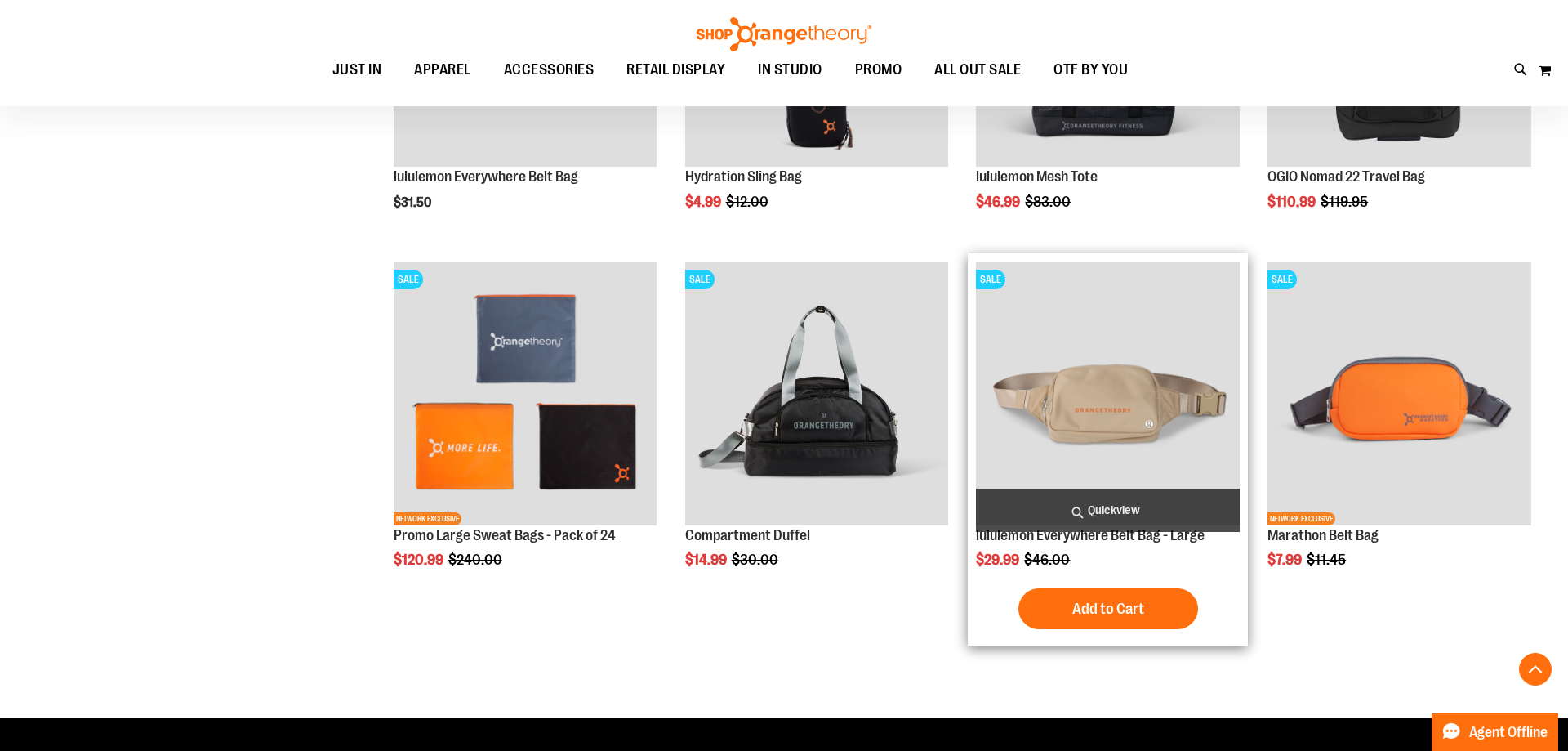
click at [1045, 435] on img "product" at bounding box center [1107, 393] width 263 height 264
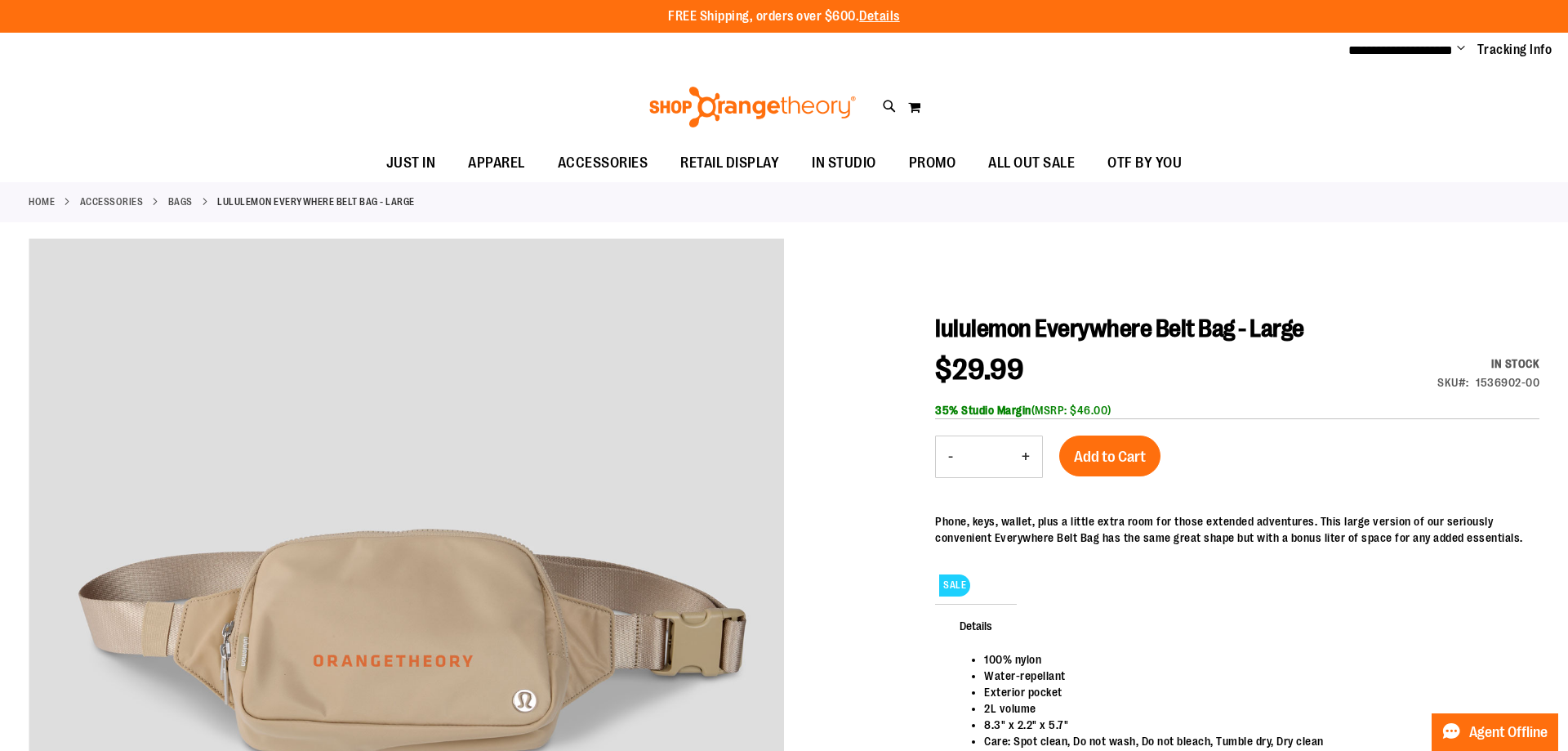
click at [1557, 207] on div "Home ACCESSORIES Bags lululemon Everywhere Belt Bag - Large" at bounding box center [784, 202] width 1568 height 40
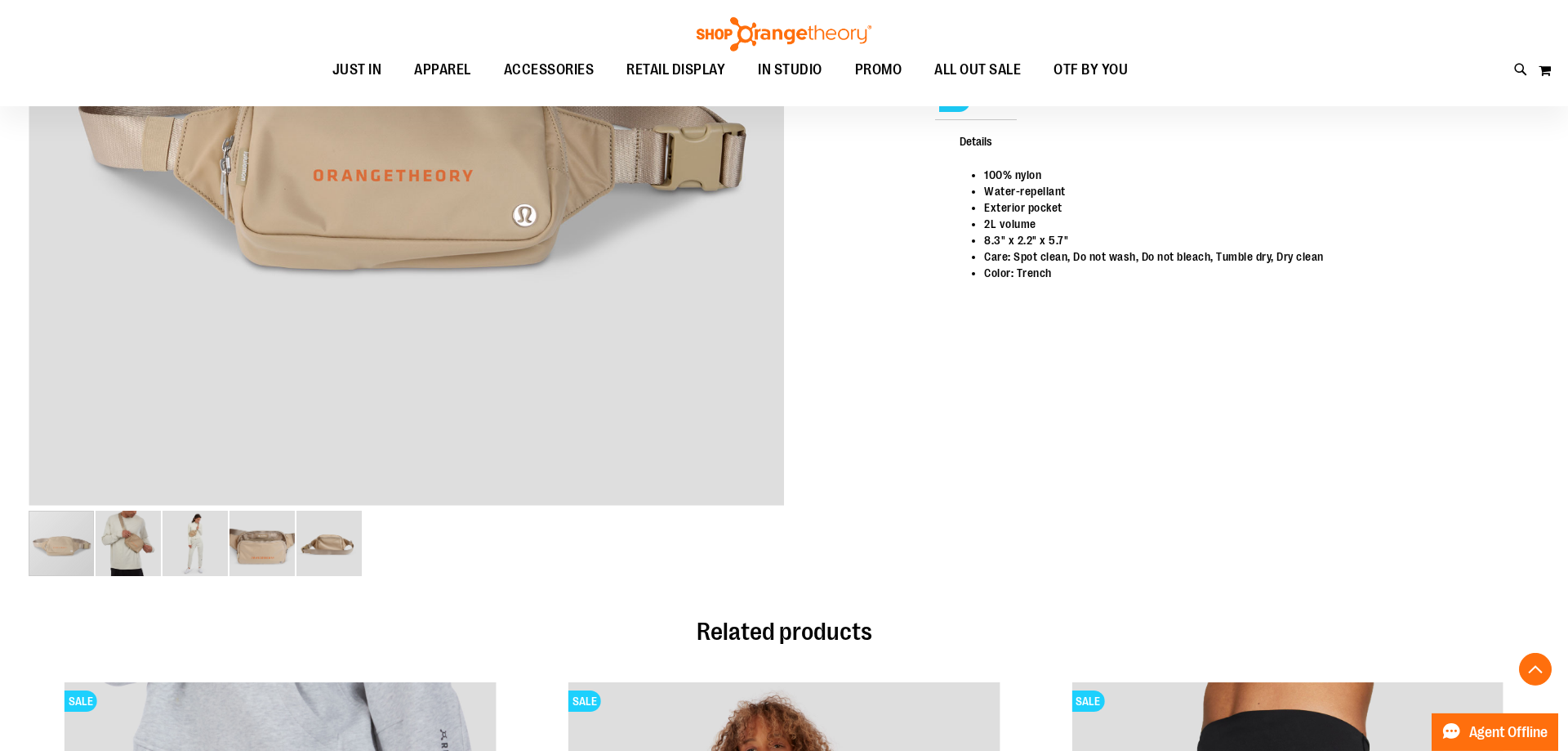
scroll to position [479, 0]
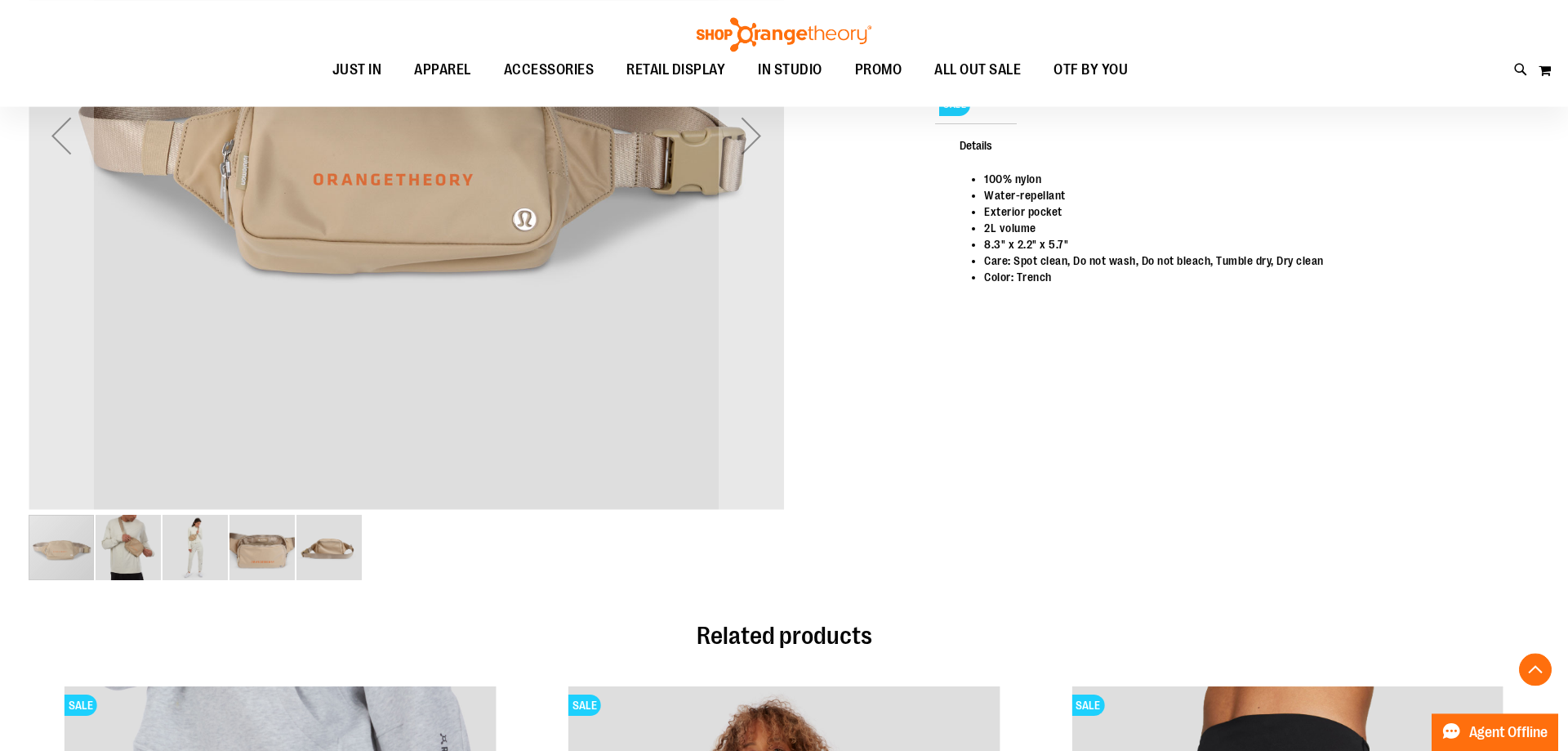
click at [125, 555] on img "image 2 of 5" at bounding box center [128, 547] width 66 height 66
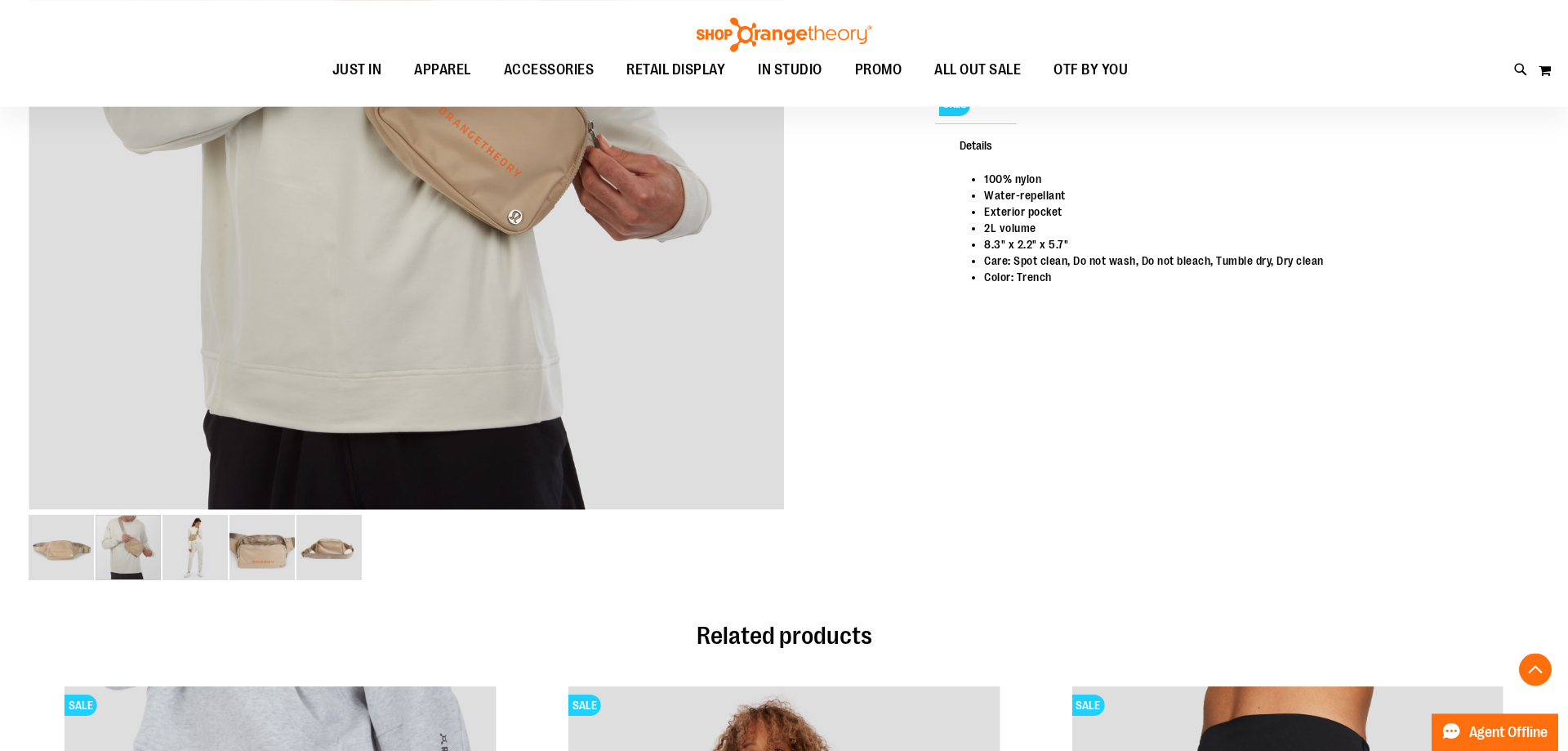
drag, startPoint x: 199, startPoint y: 567, endPoint x: 209, endPoint y: 572, distance: 11.2
click at [208, 571] on img "image 3 of 5" at bounding box center [195, 547] width 66 height 66
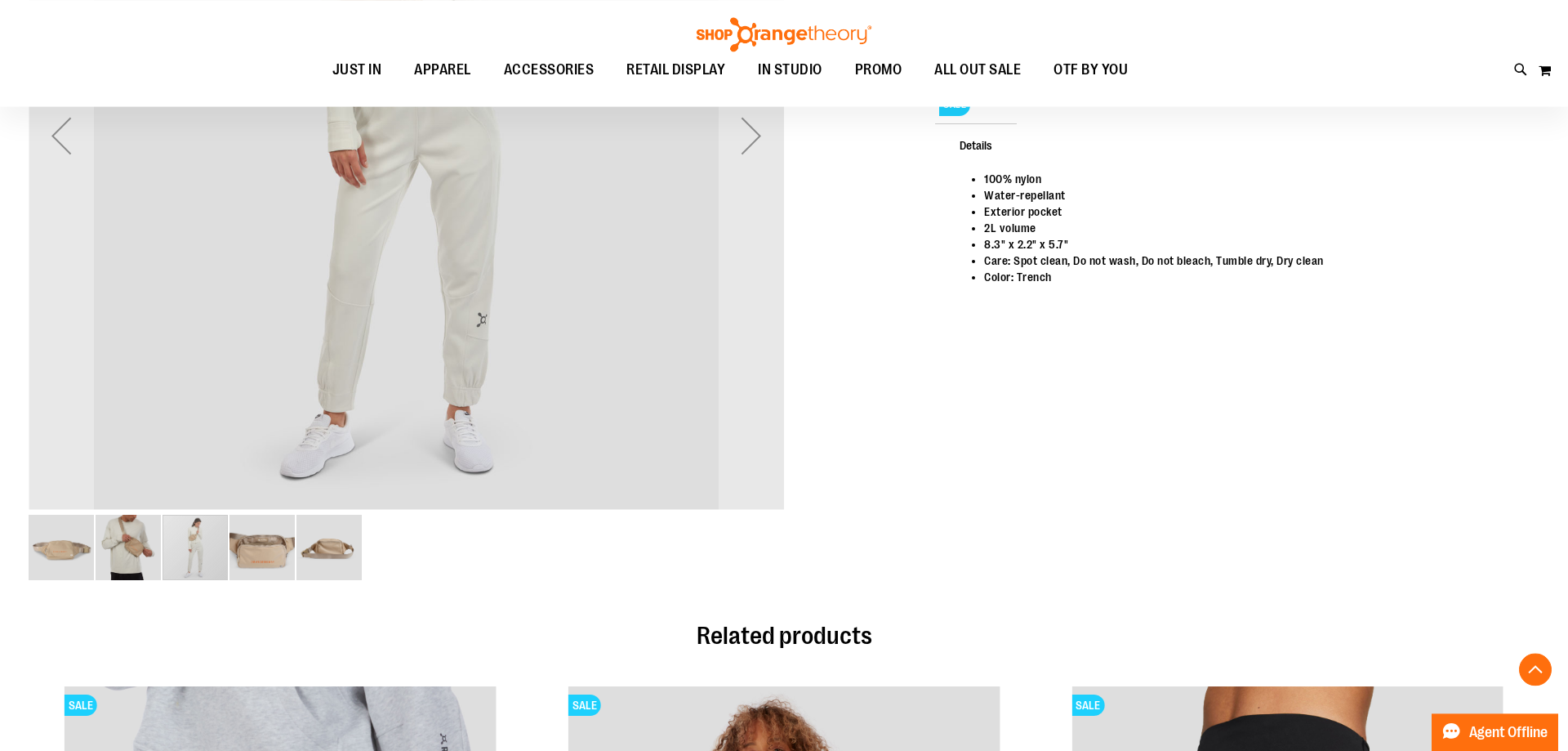
click at [268, 559] on img "image 4 of 5" at bounding box center [262, 547] width 66 height 66
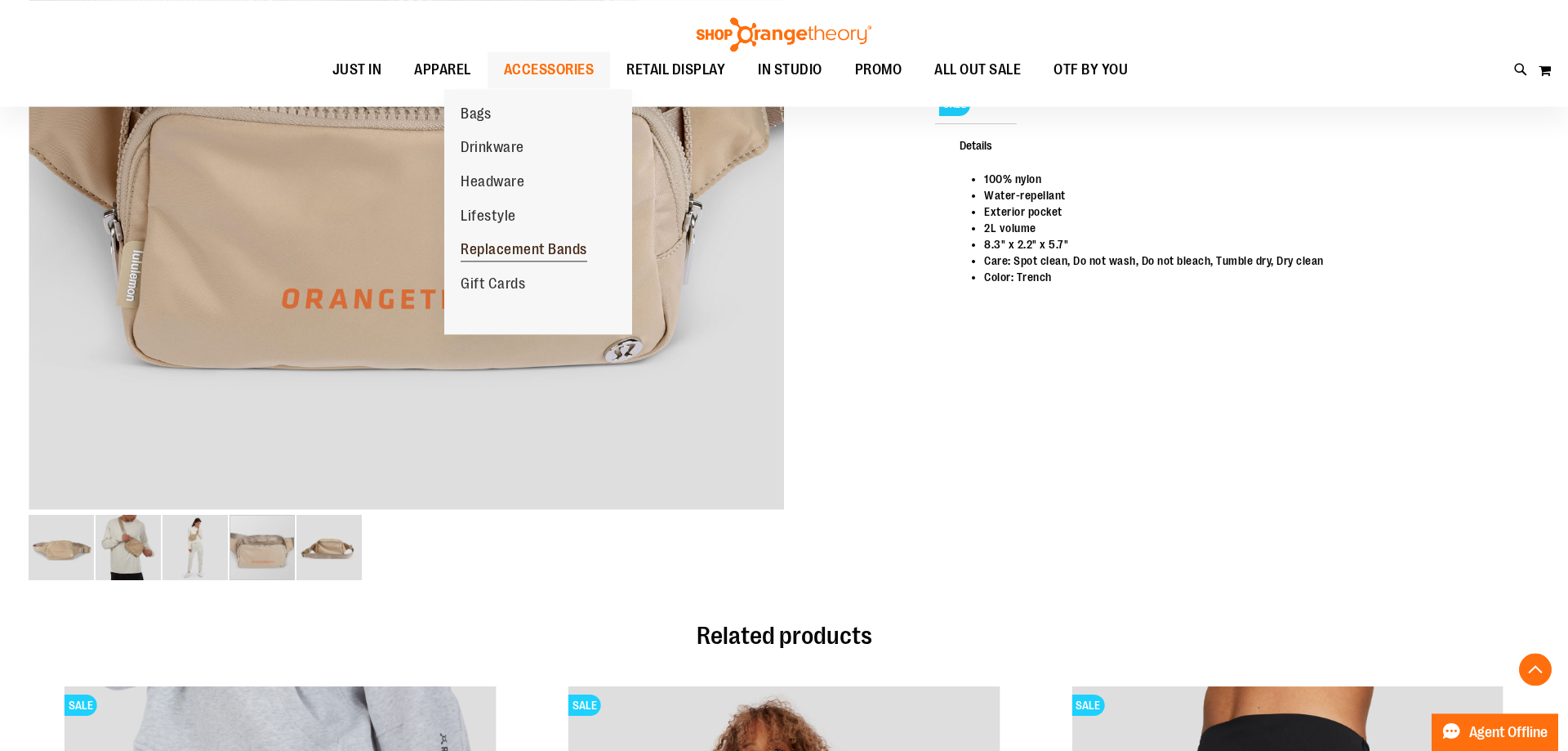
click at [494, 253] on span "Replacement Bands" at bounding box center [523, 251] width 126 height 21
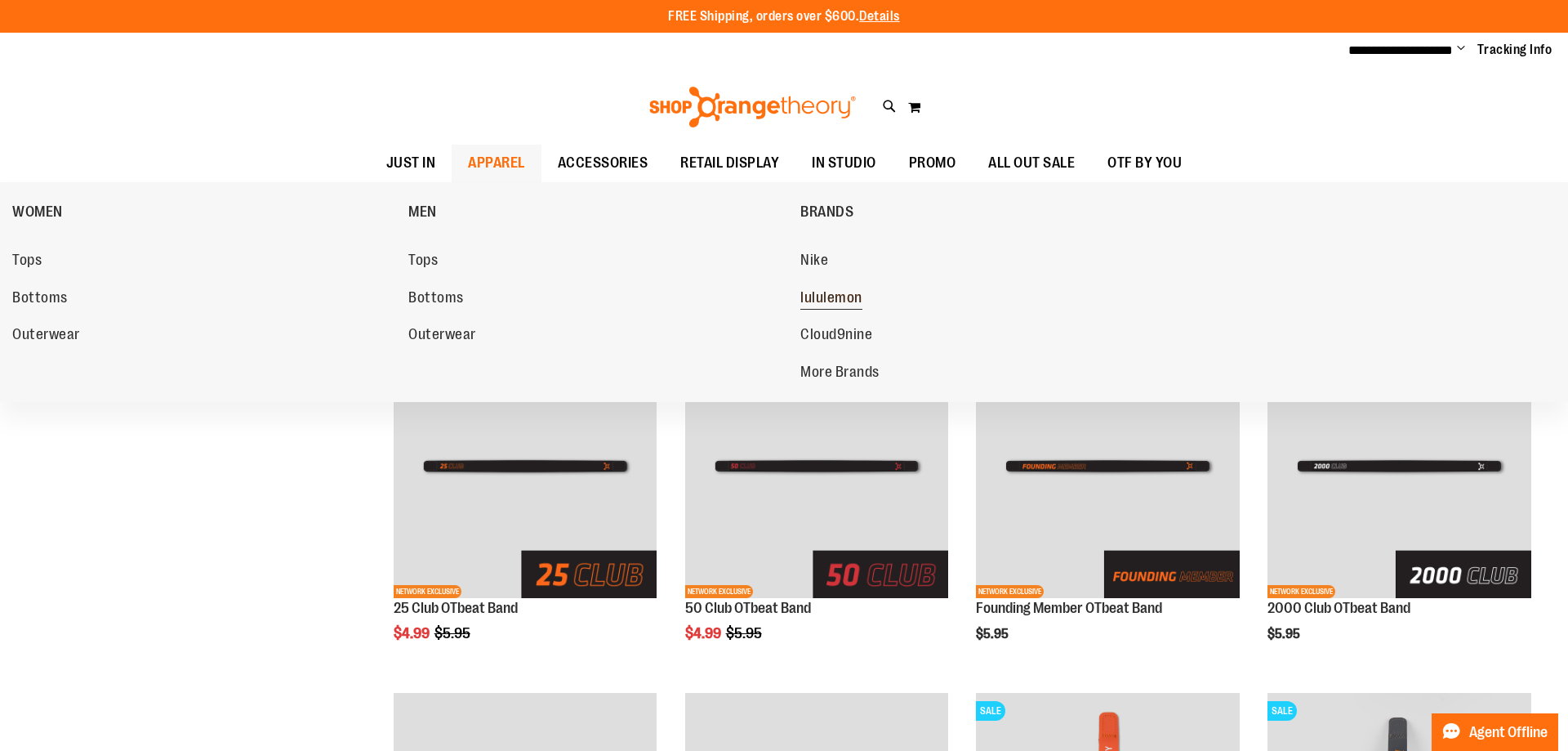
click at [823, 289] on span "lululemon" at bounding box center [831, 299] width 62 height 21
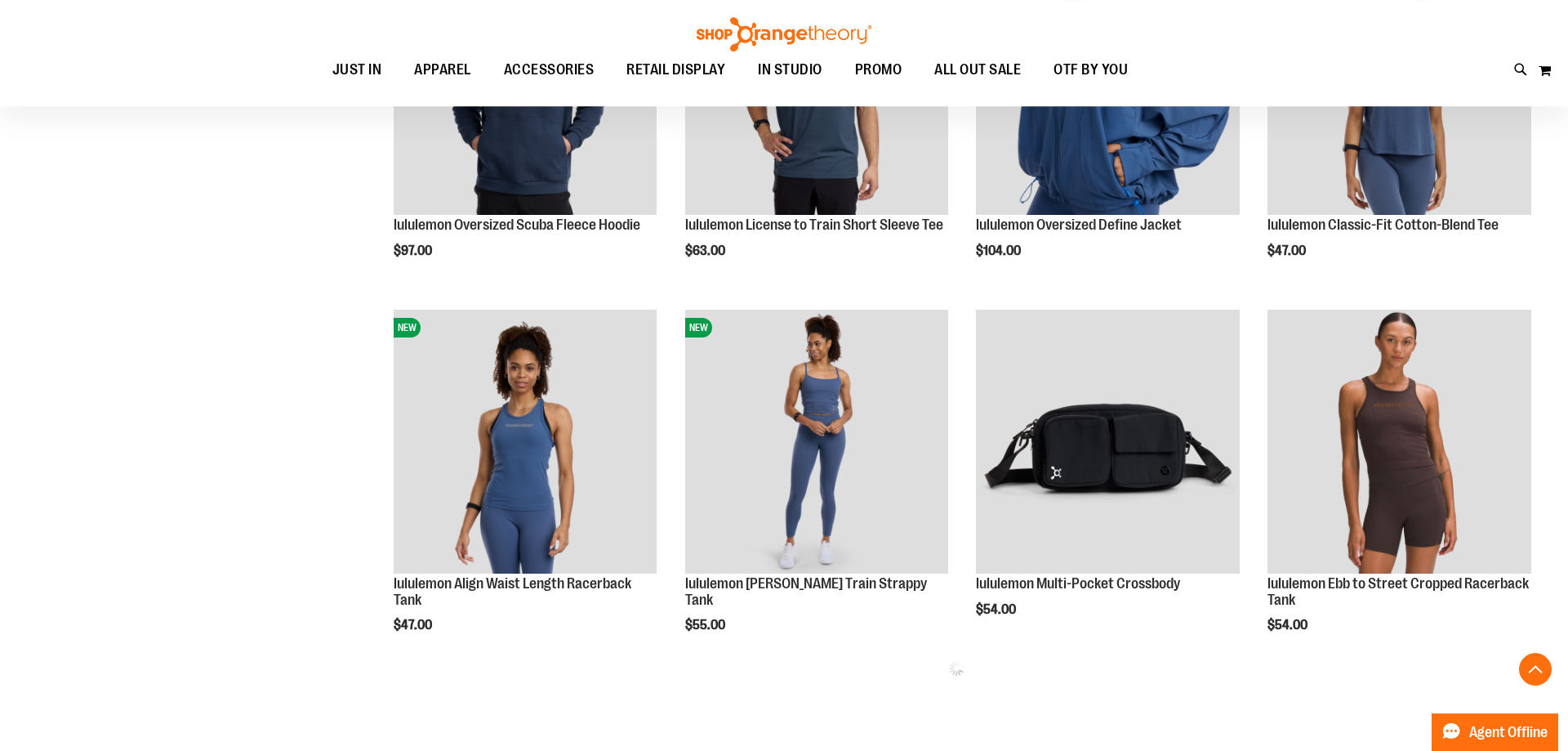
scroll to position [776, 0]
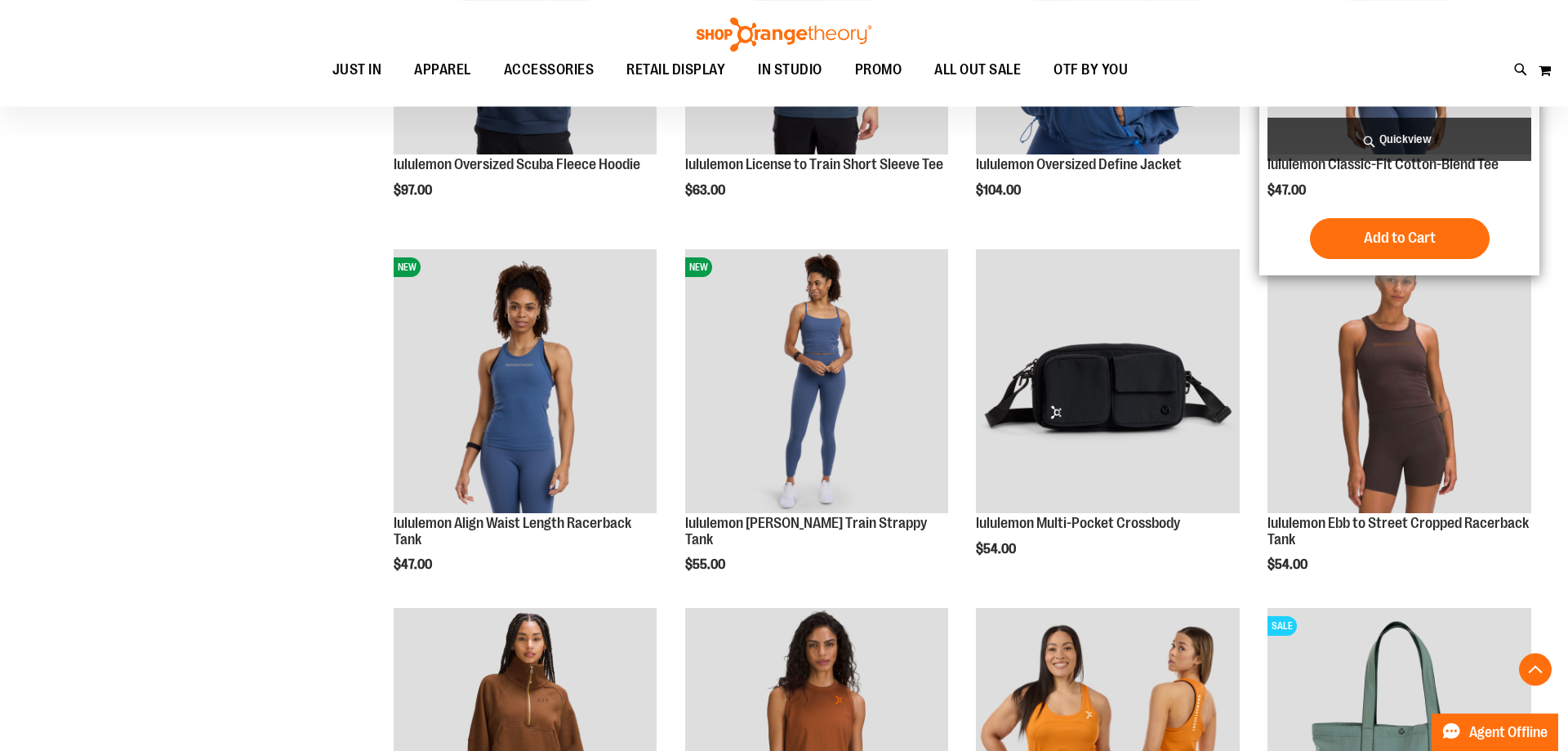
scroll to position [721, 0]
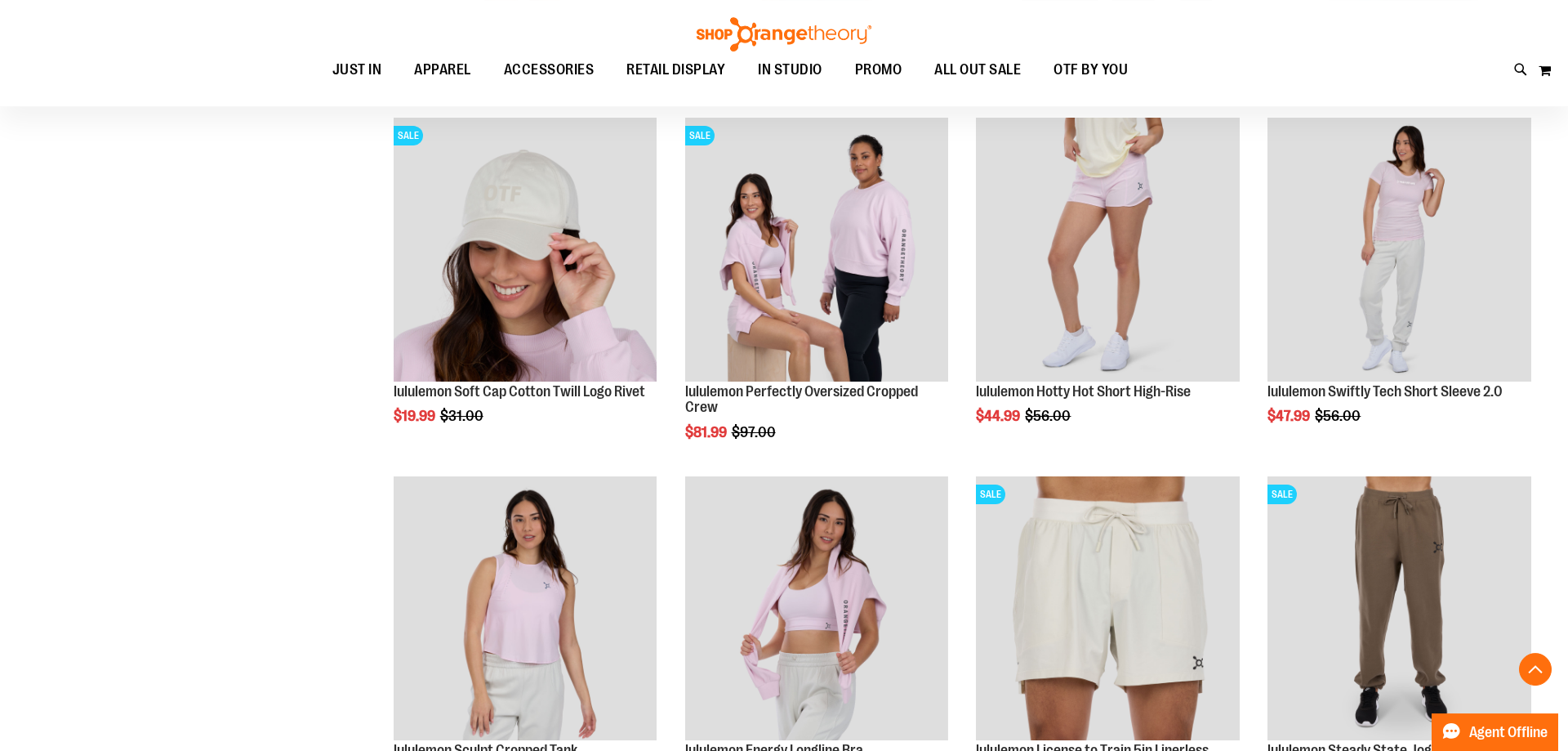
scroll to position [1544, 0]
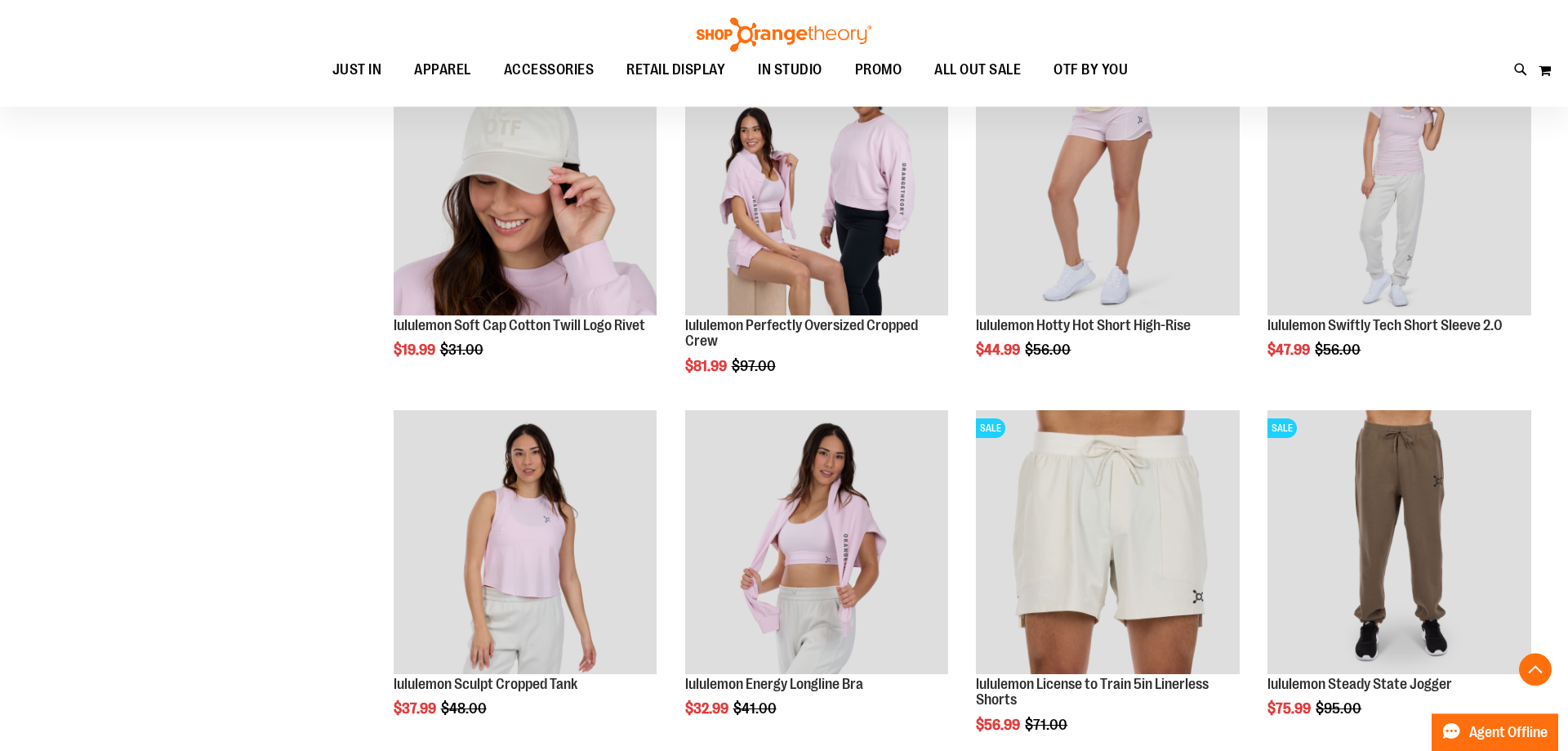
scroll to position [1900, 0]
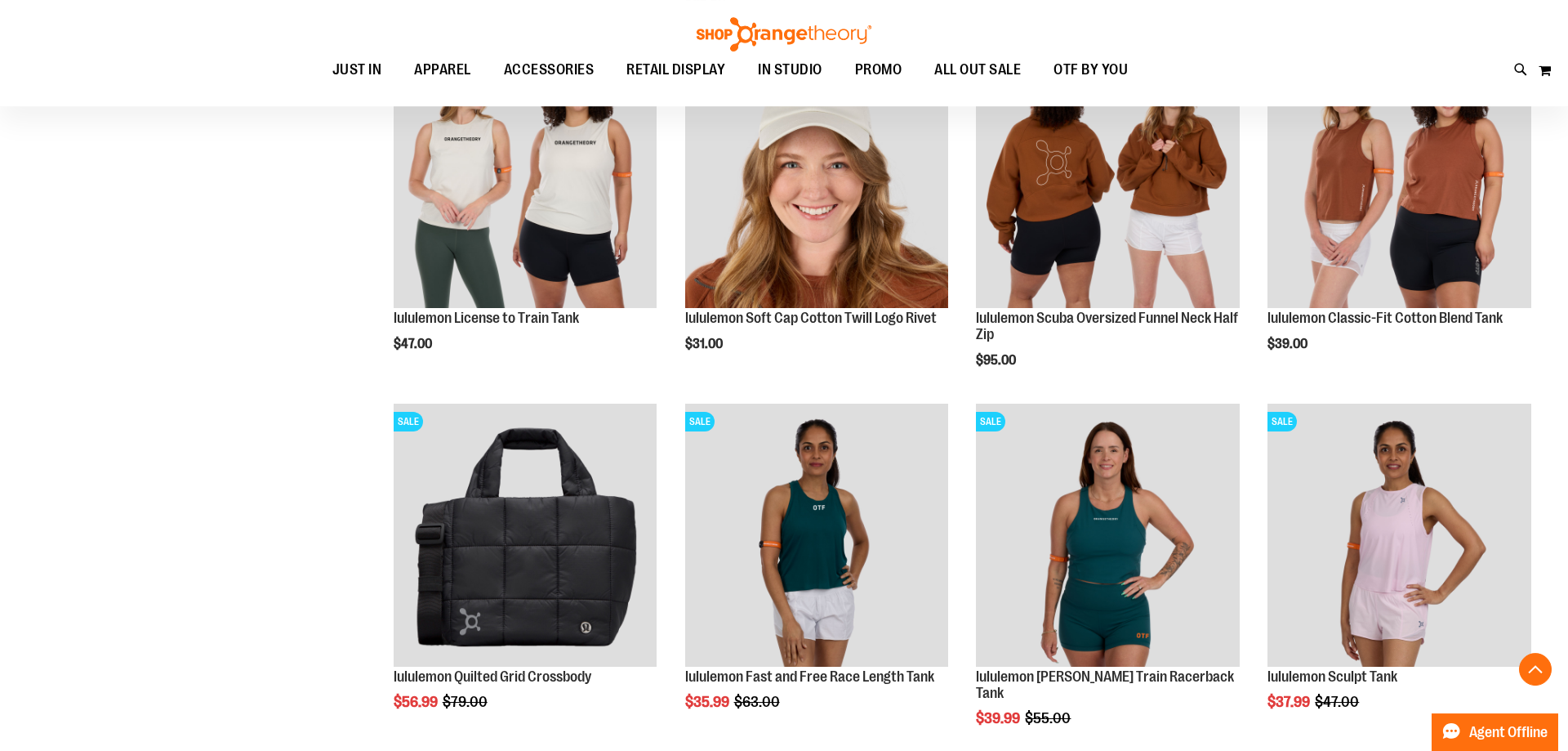
scroll to position [2801, 0]
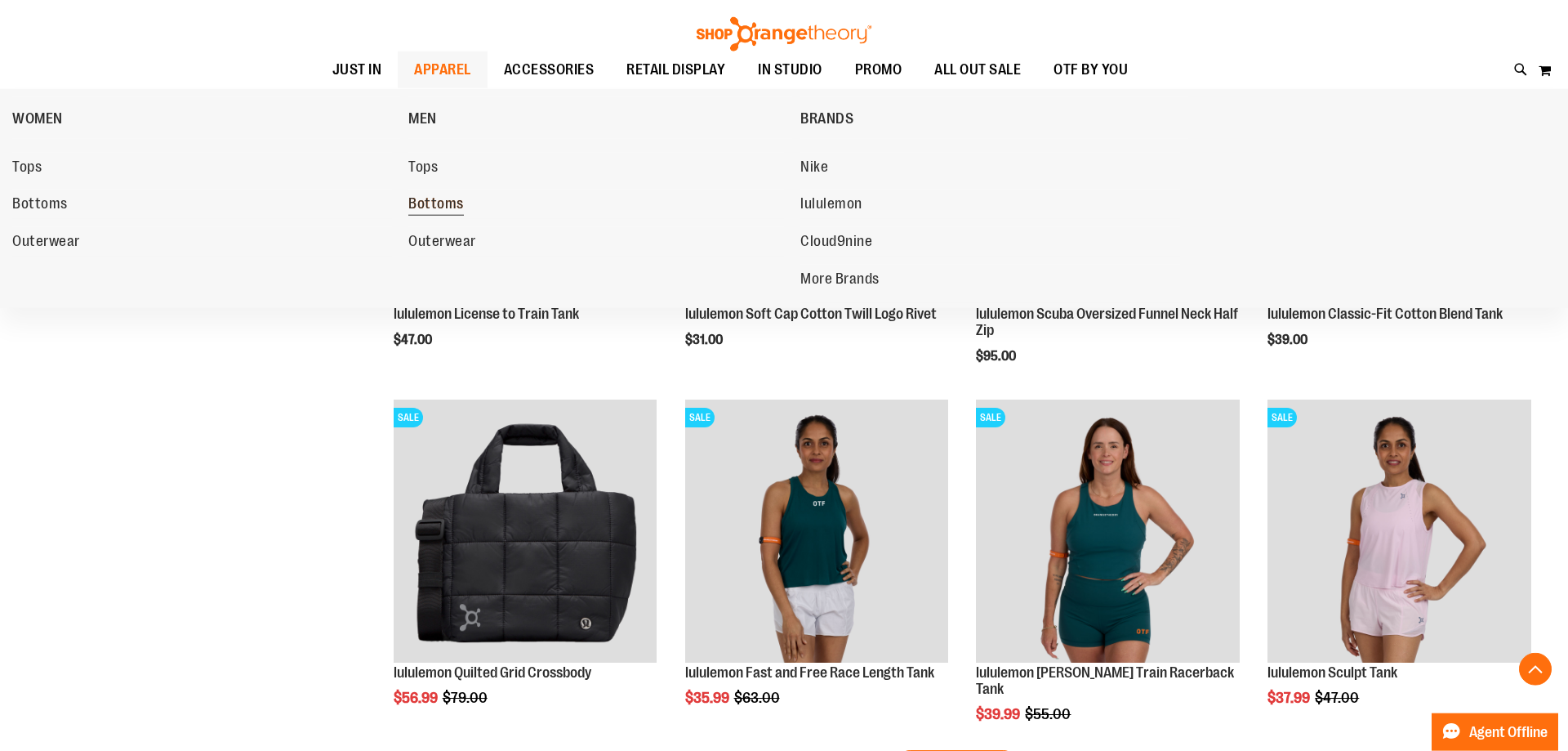
drag, startPoint x: 436, startPoint y: 202, endPoint x: 447, endPoint y: 197, distance: 12.1
click at [441, 200] on span "Bottoms" at bounding box center [436, 205] width 56 height 21
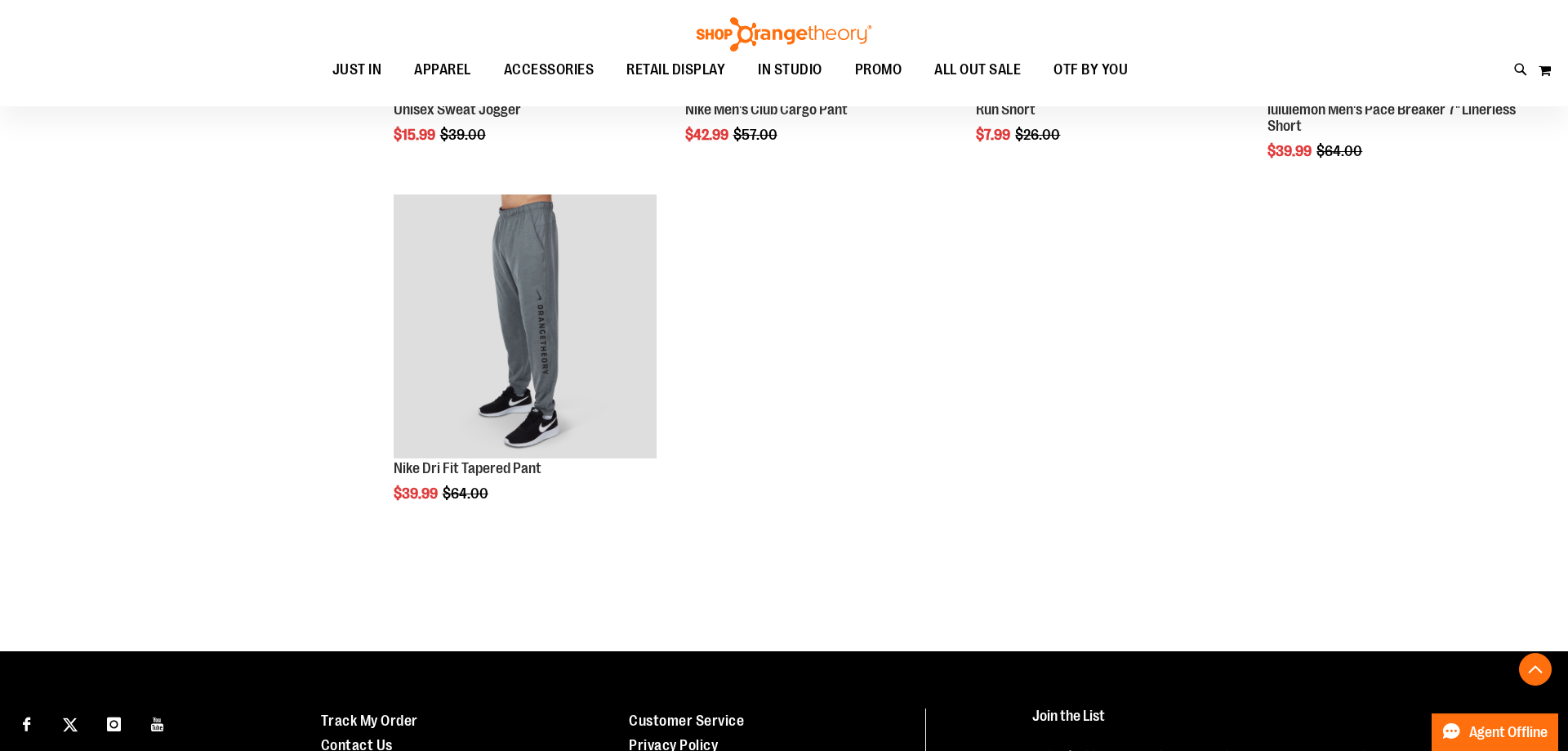
scroll to position [838, 0]
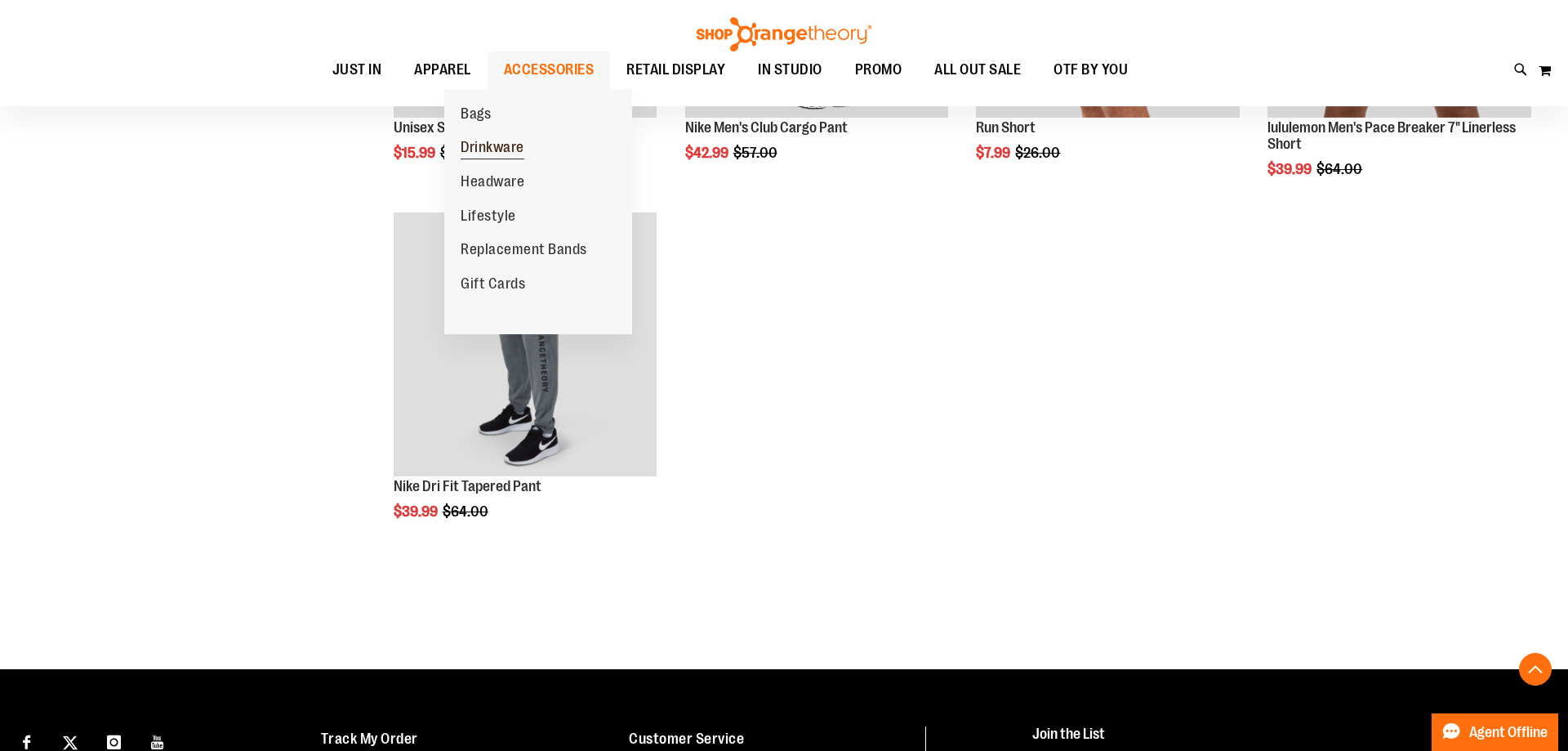
click at [499, 139] on link "Drinkware" at bounding box center [492, 147] width 96 height 34
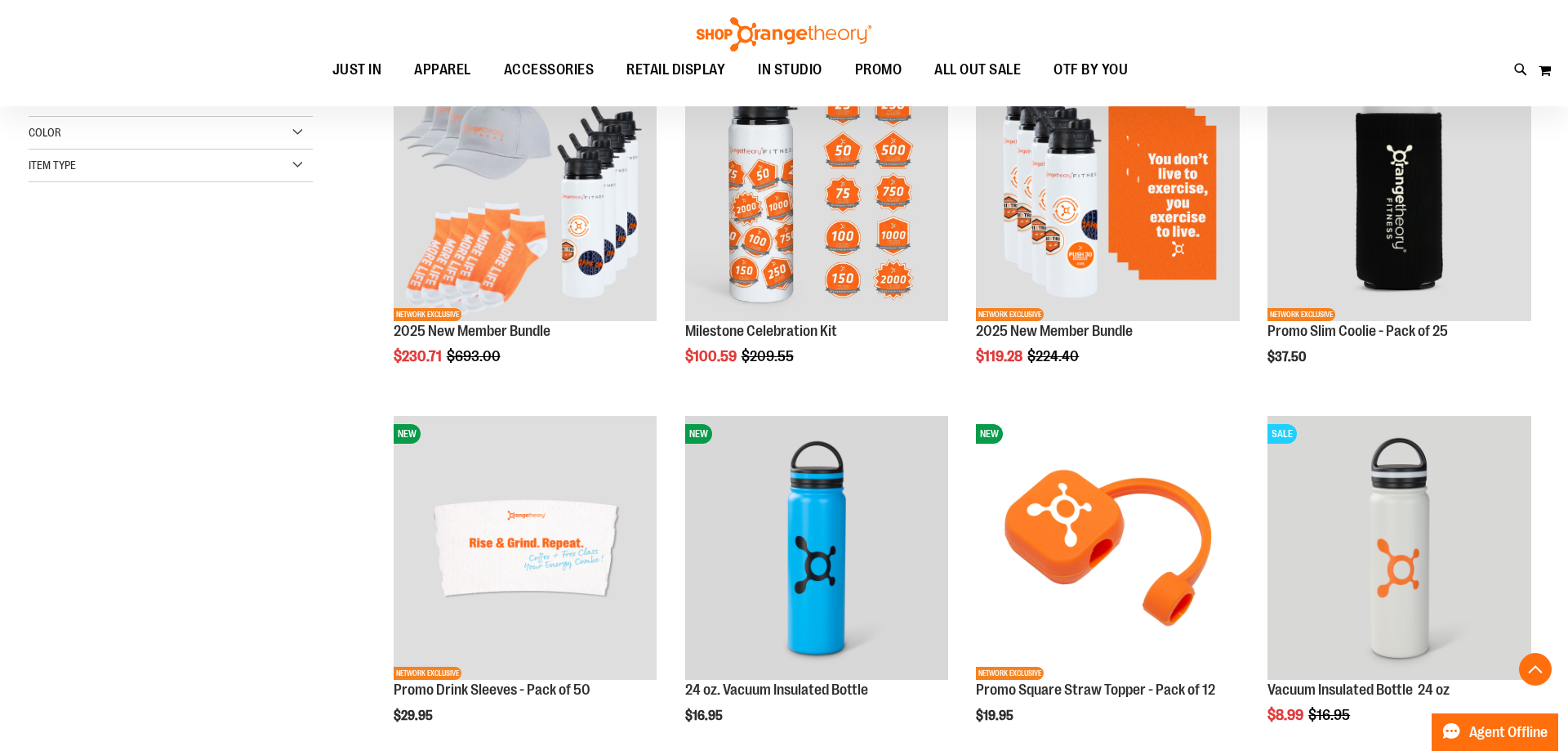
scroll to position [266, 0]
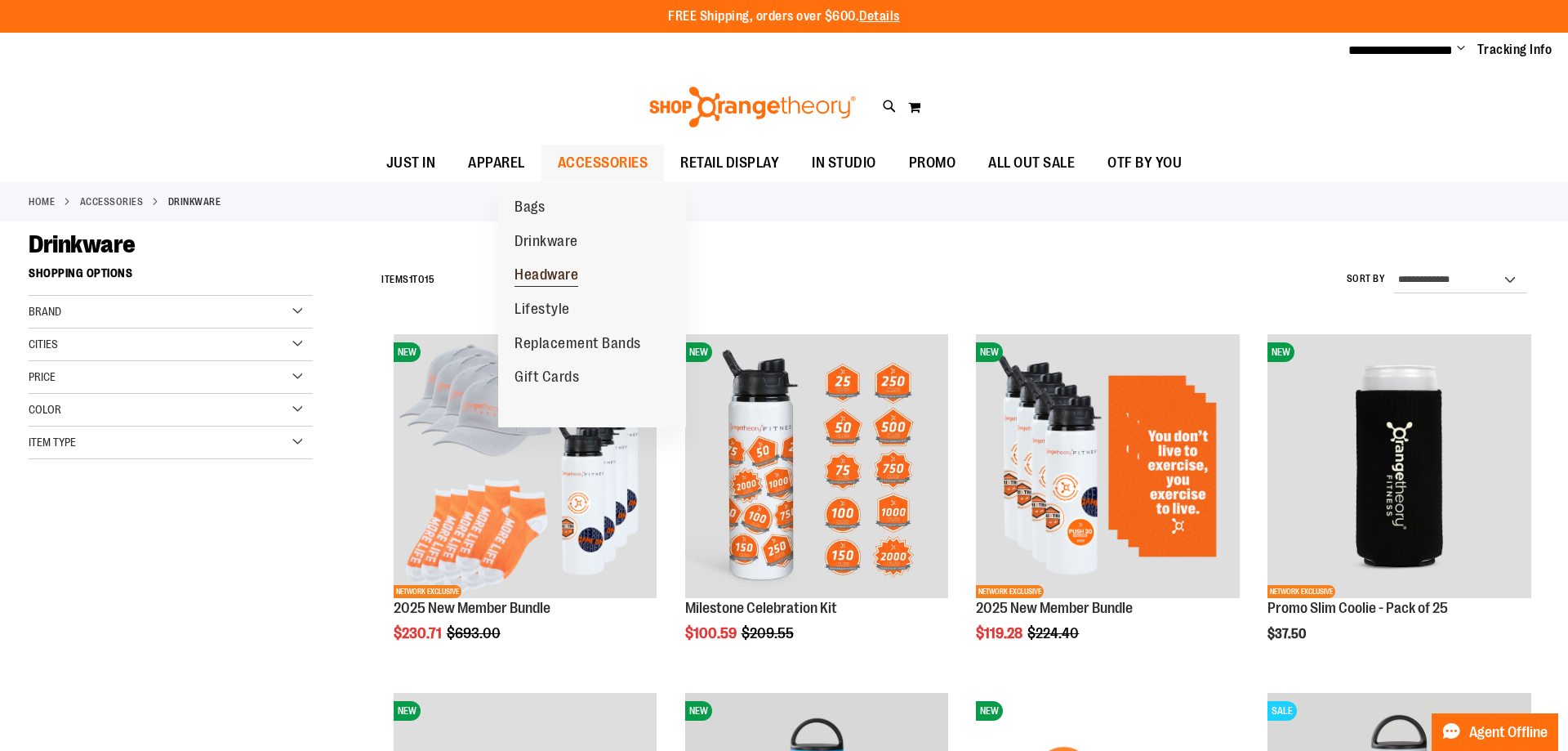
click at [554, 277] on span "Headware" at bounding box center [546, 277] width 64 height 21
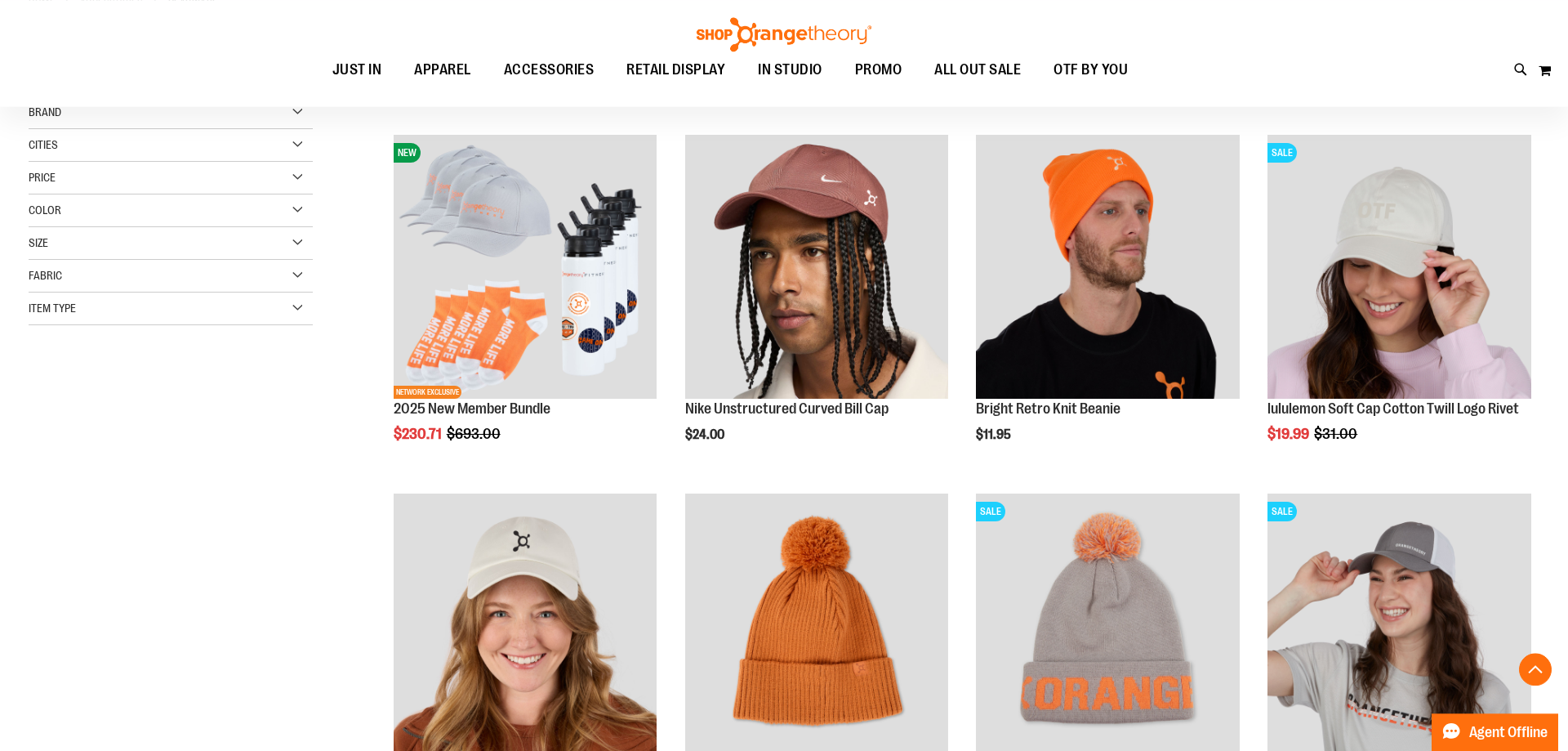
scroll to position [339, 0]
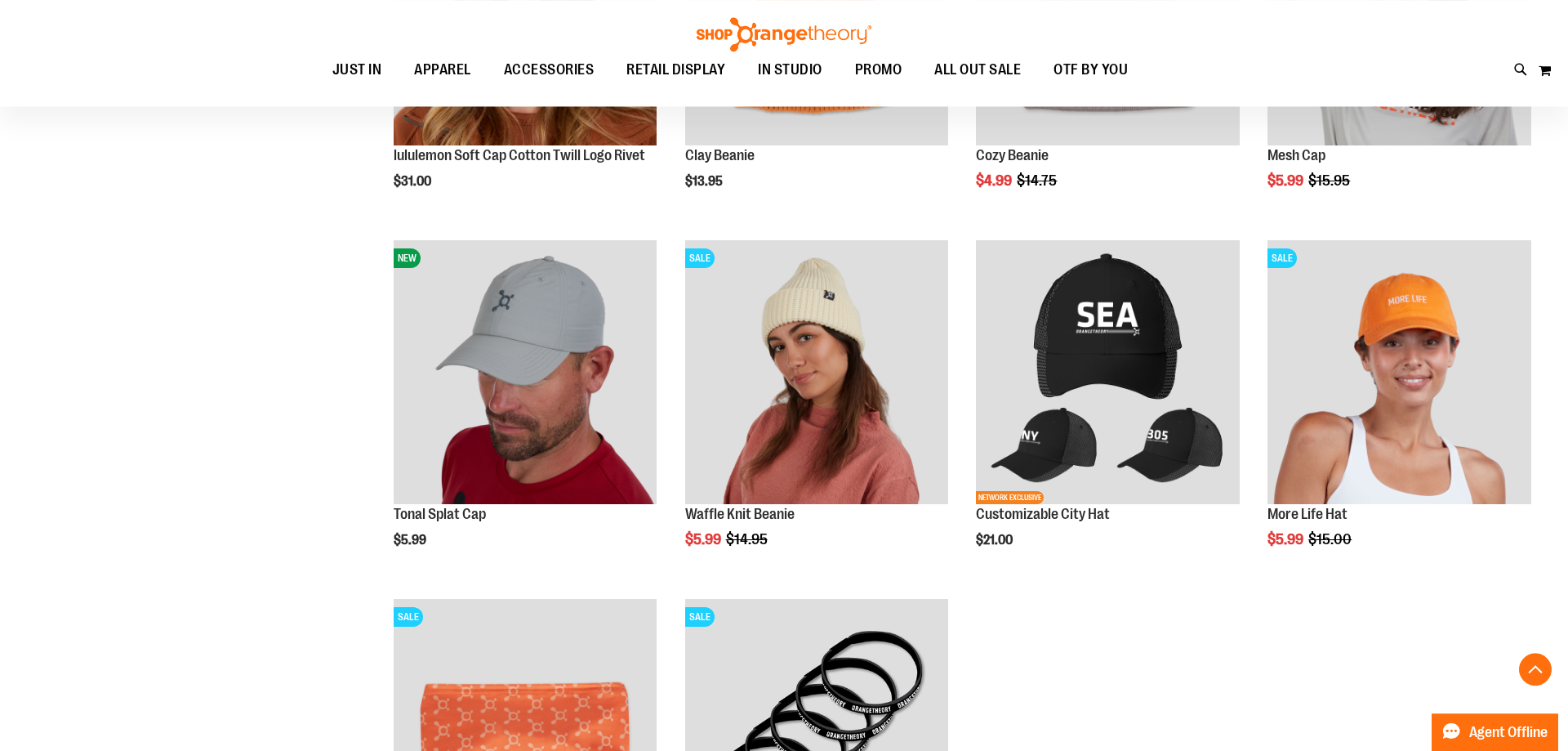
scroll to position [633, 0]
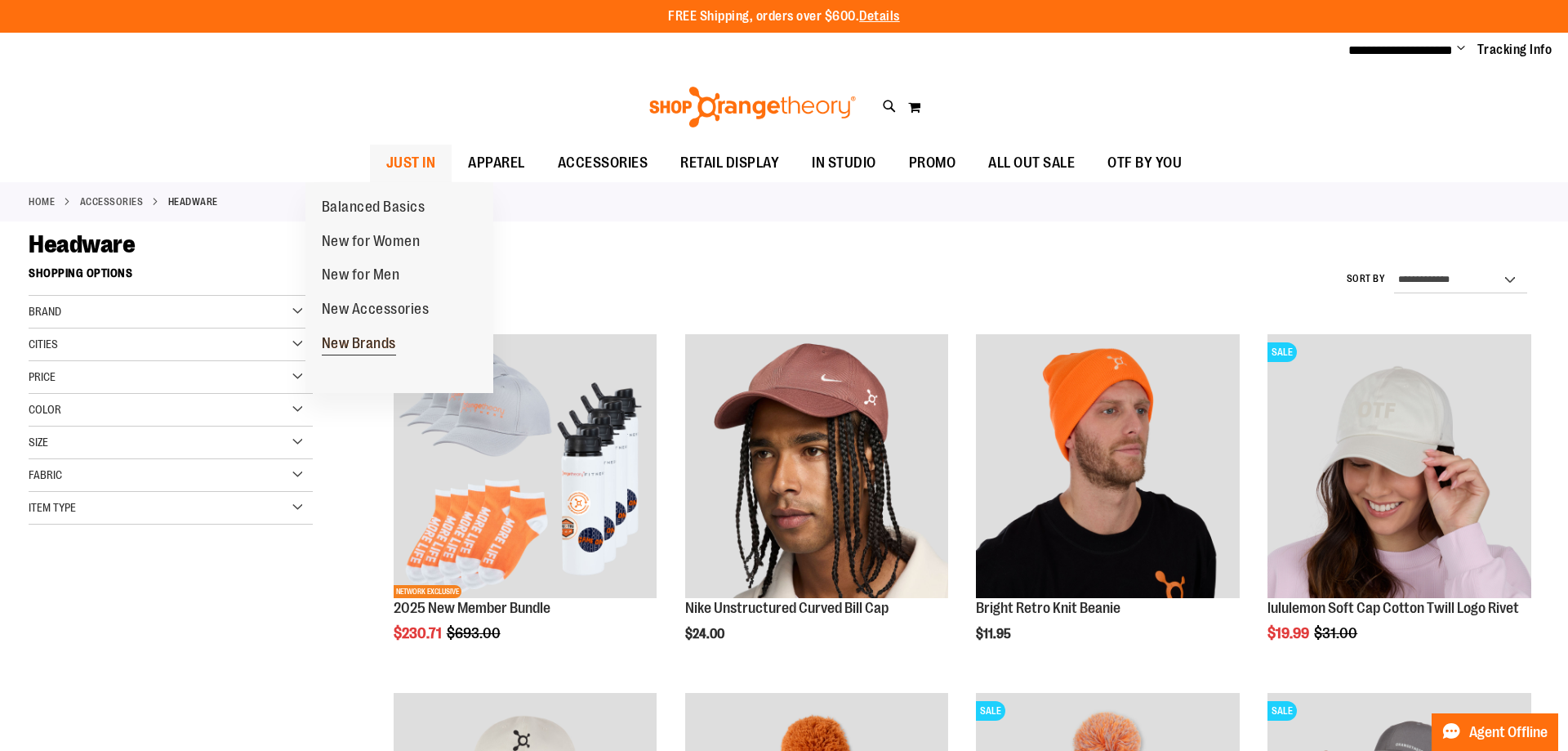
click at [359, 327] on link "New Brands" at bounding box center [359, 343] width 107 height 34
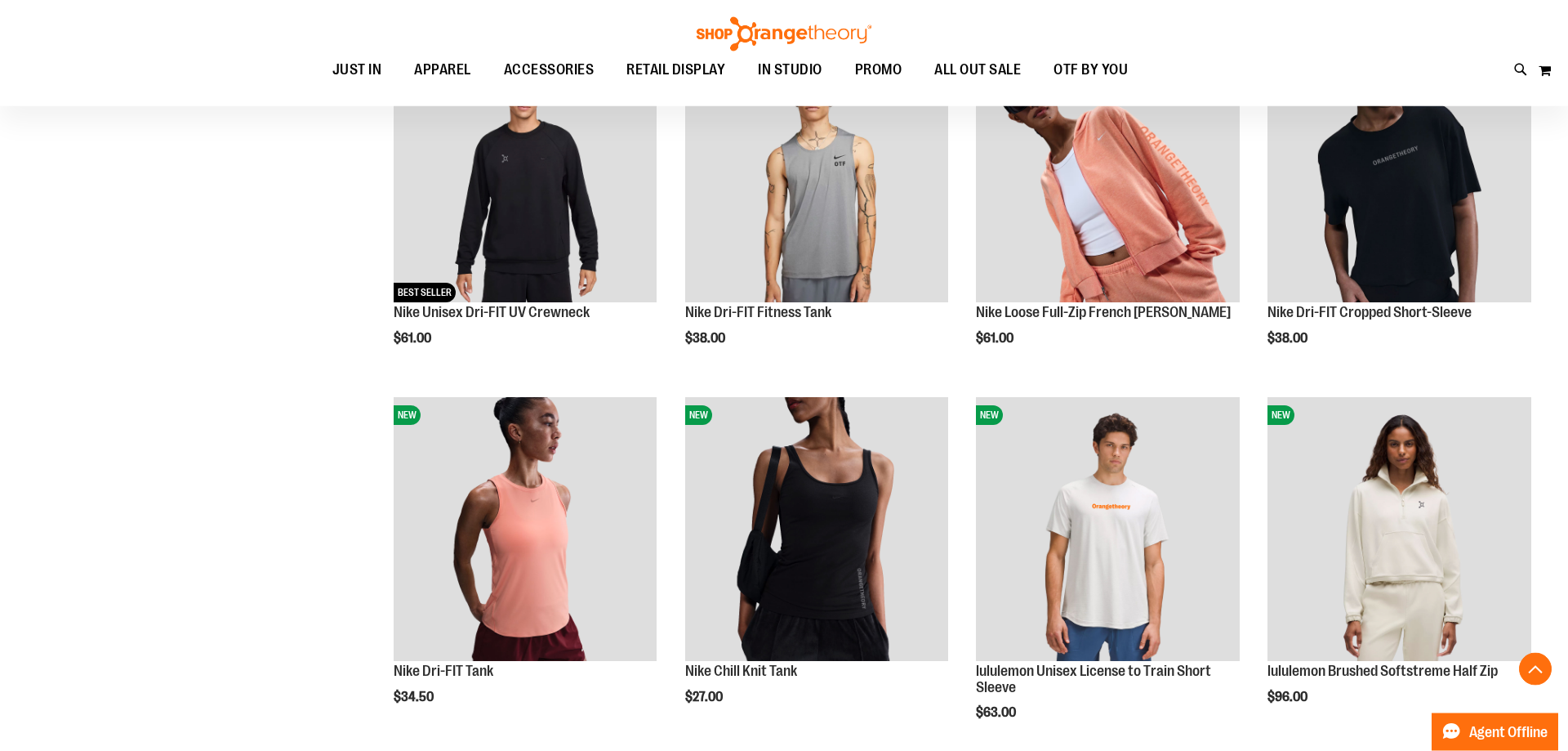
scroll to position [651, 0]
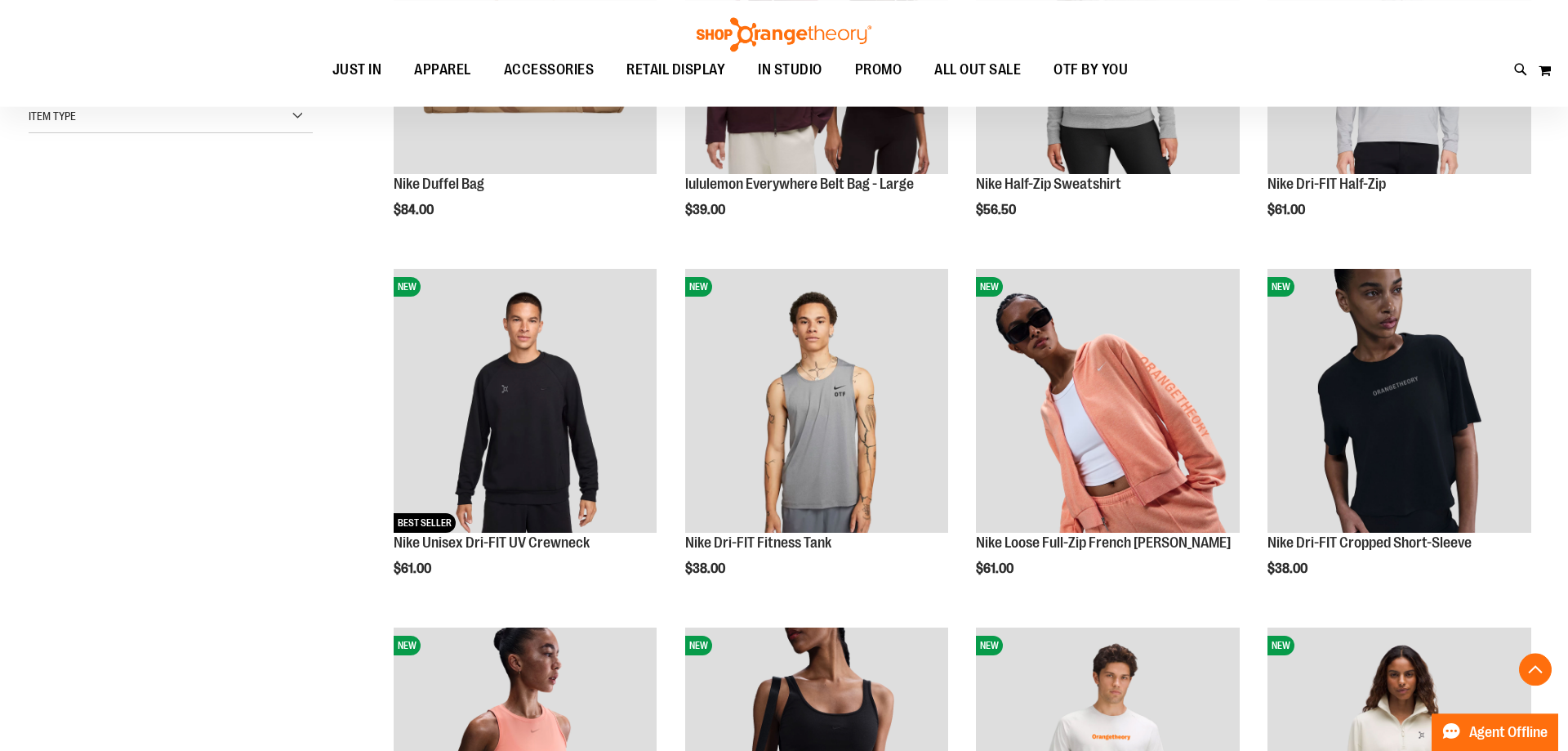
scroll to position [374, 0]
